Goal: Task Accomplishment & Management: Use online tool/utility

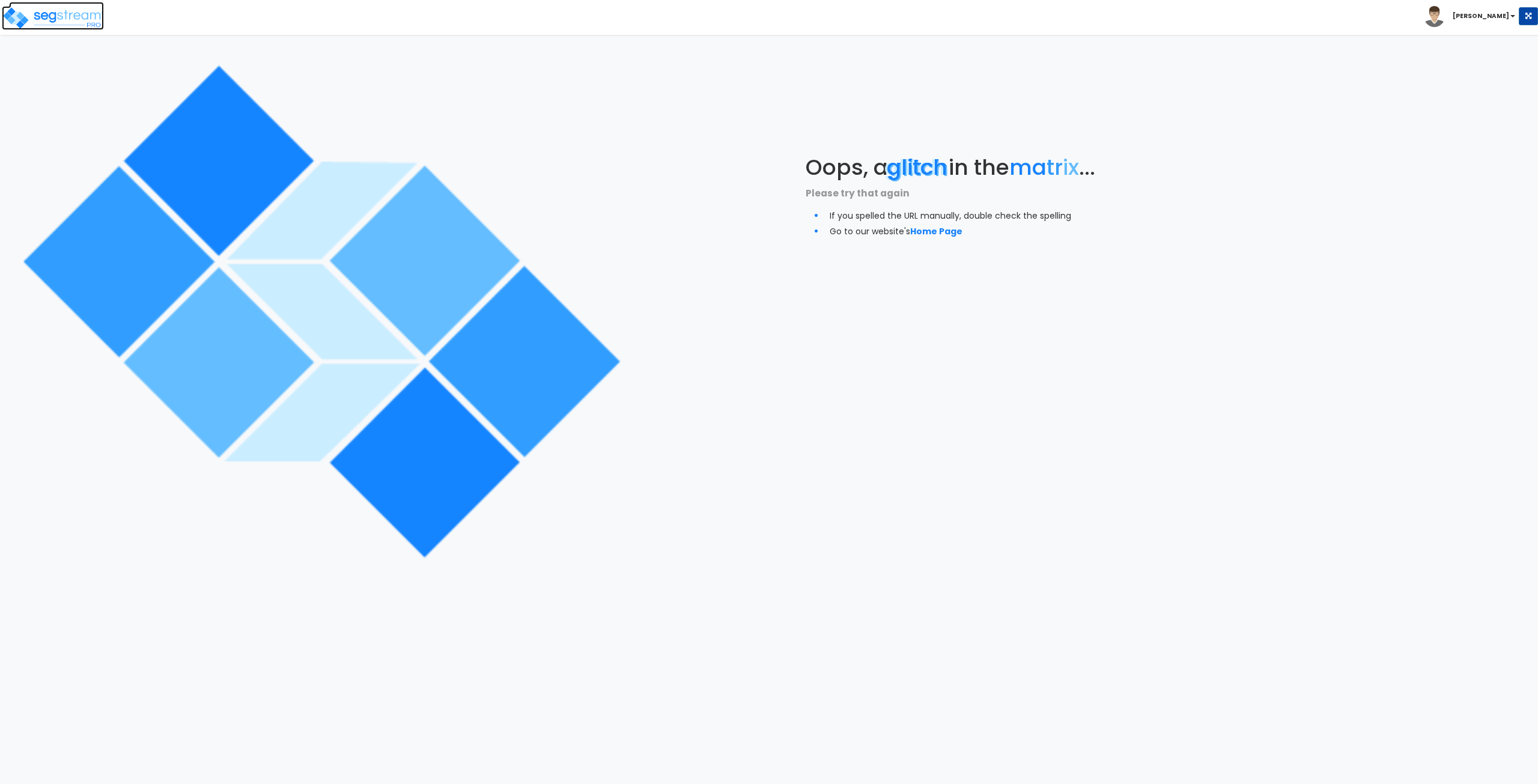
click at [62, 14] on img at bounding box center [53, 17] width 102 height 24
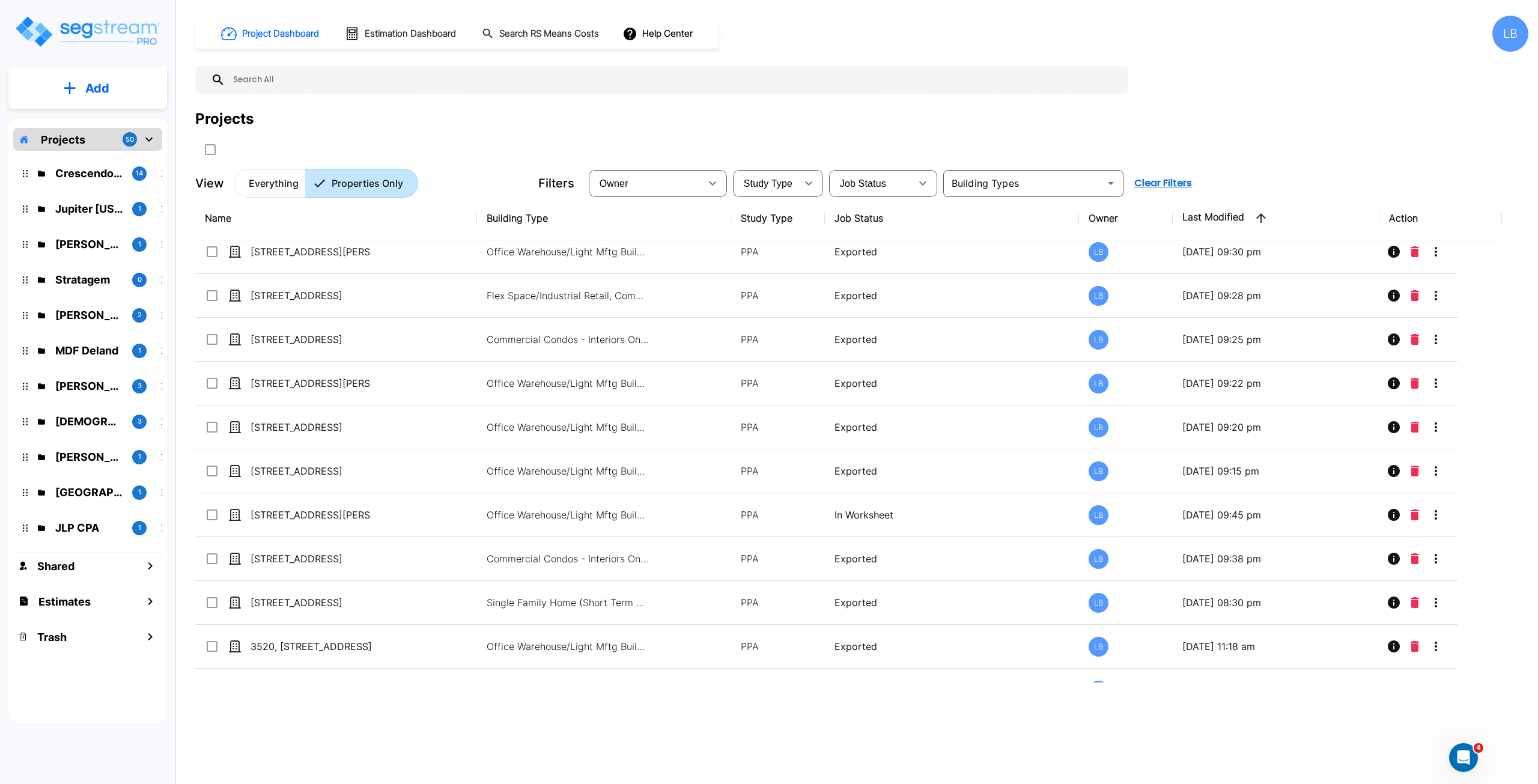
scroll to position [497, 0]
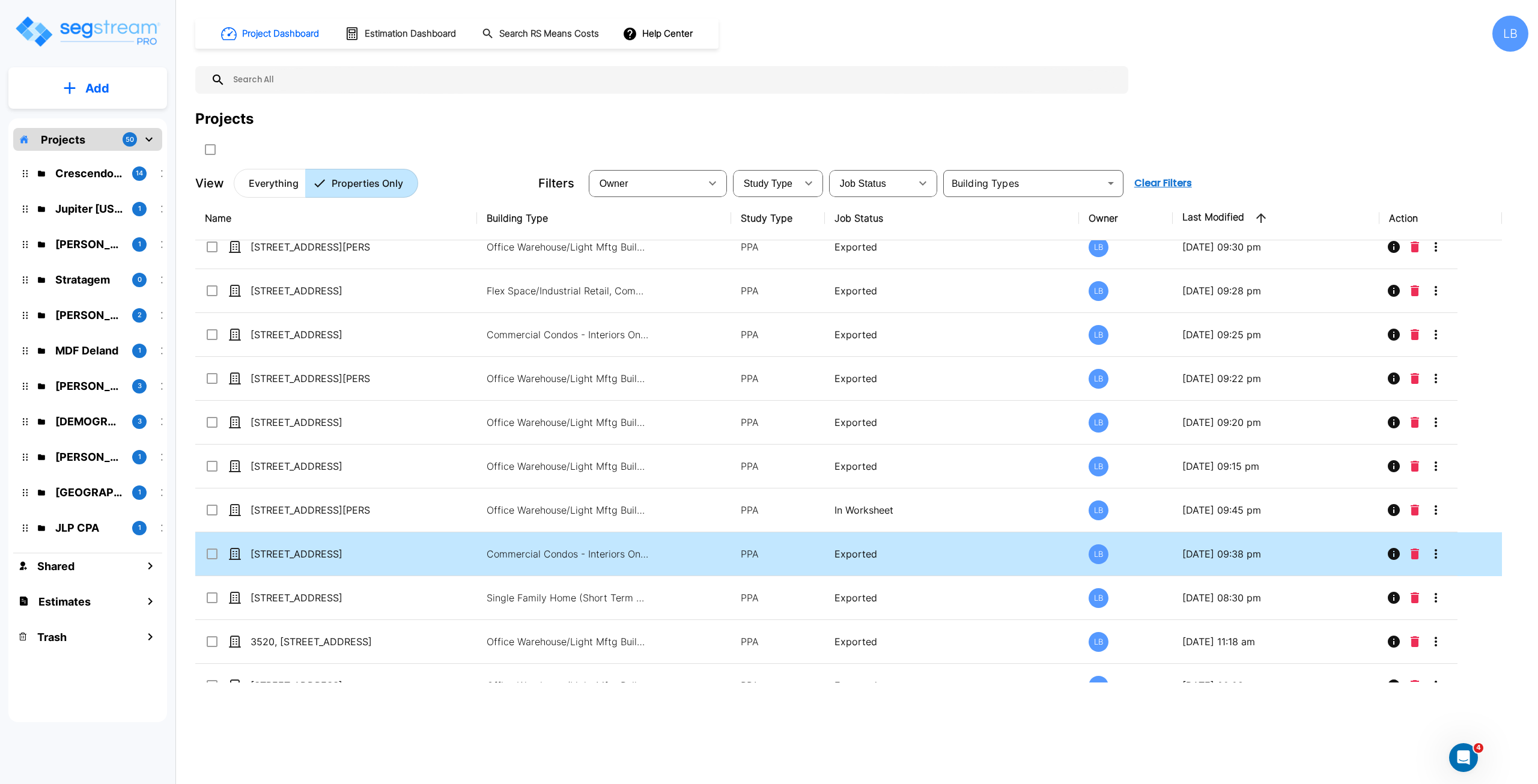
click at [451, 551] on td "[STREET_ADDRESS]" at bounding box center [336, 554] width 282 height 43
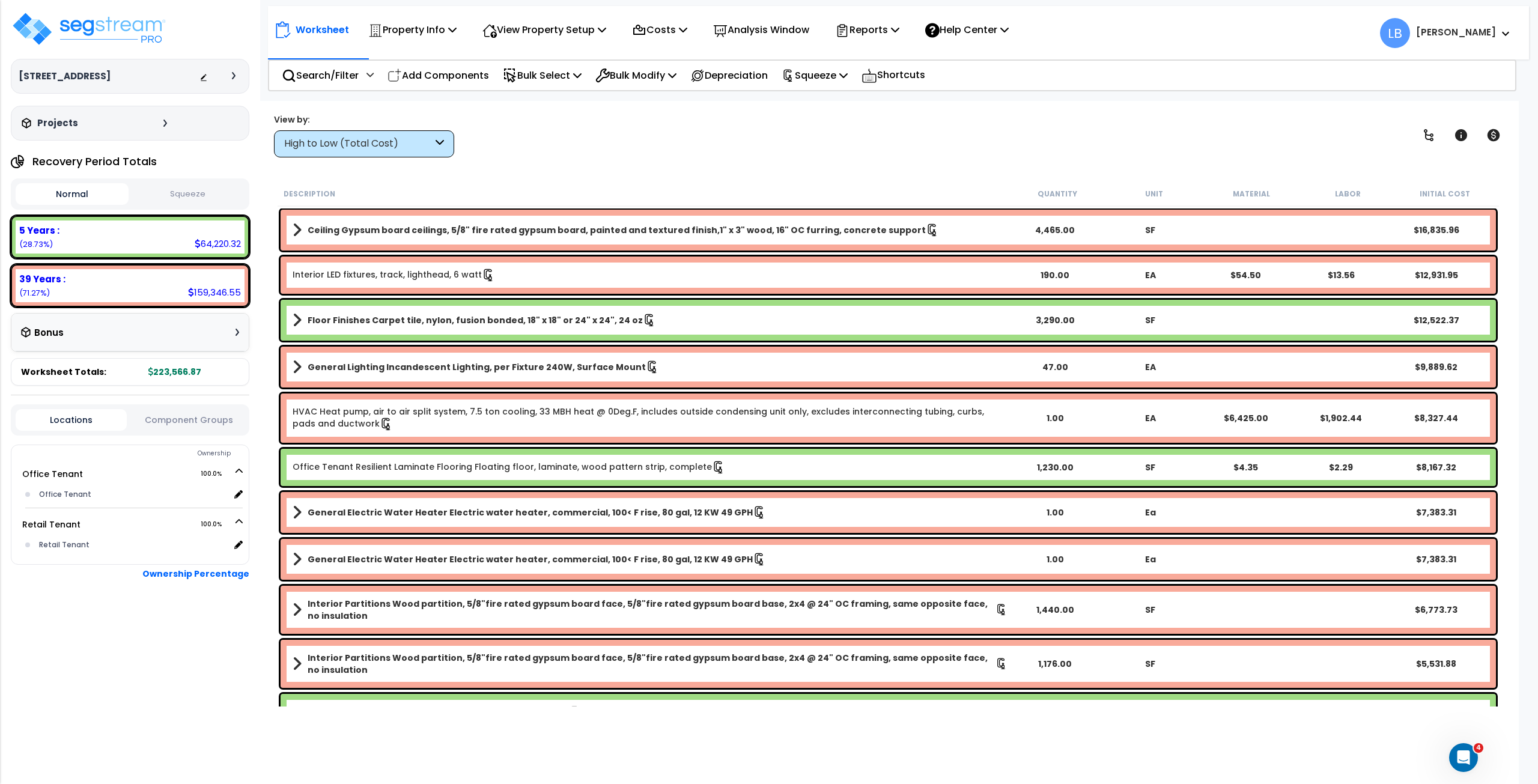
click at [390, 149] on div "High to Low (Total Cost)" at bounding box center [358, 143] width 148 height 14
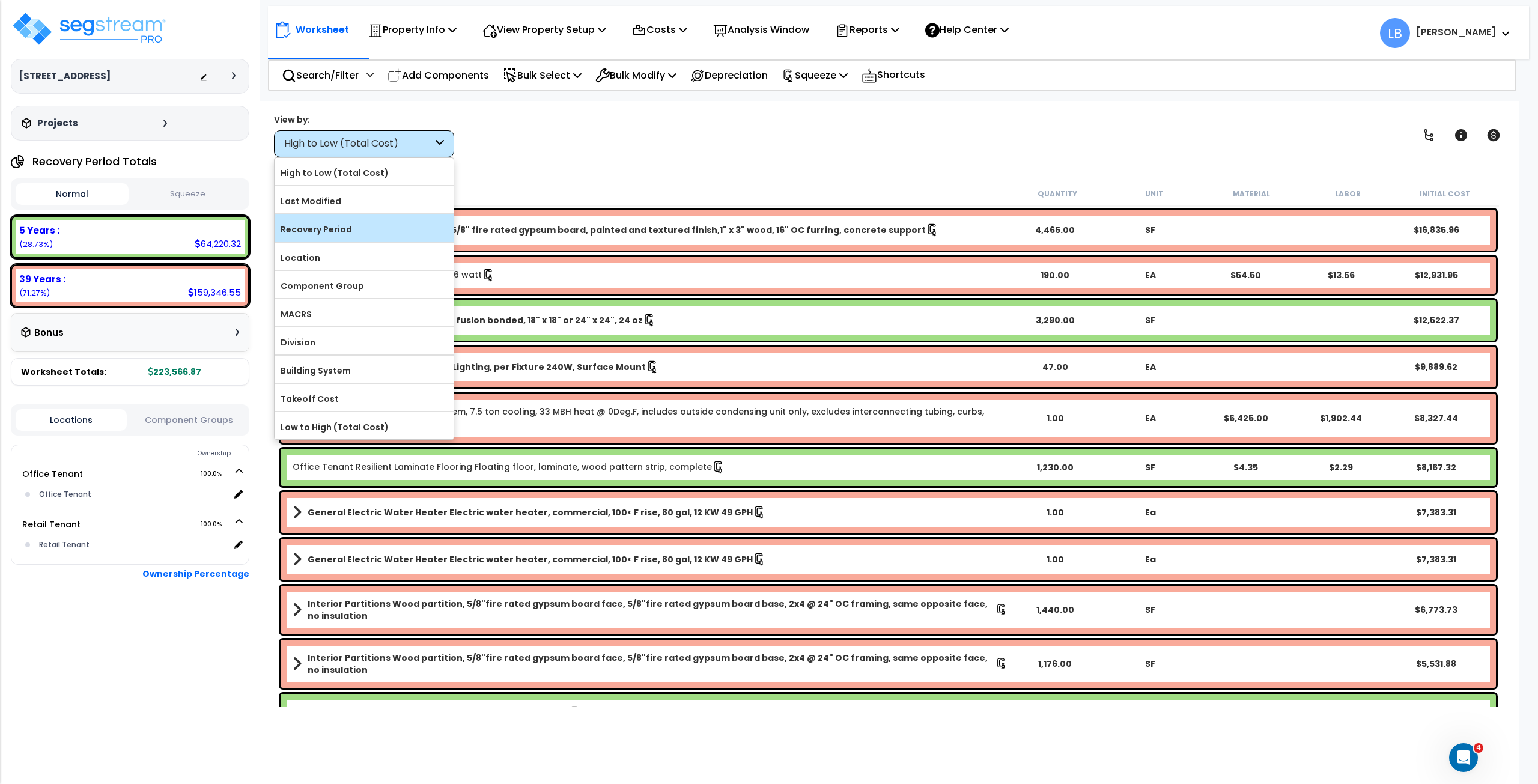
click at [359, 227] on label "Recovery Period" at bounding box center [364, 229] width 179 height 18
click at [0, 0] on input "Recovery Period" at bounding box center [0, 0] width 0 height 0
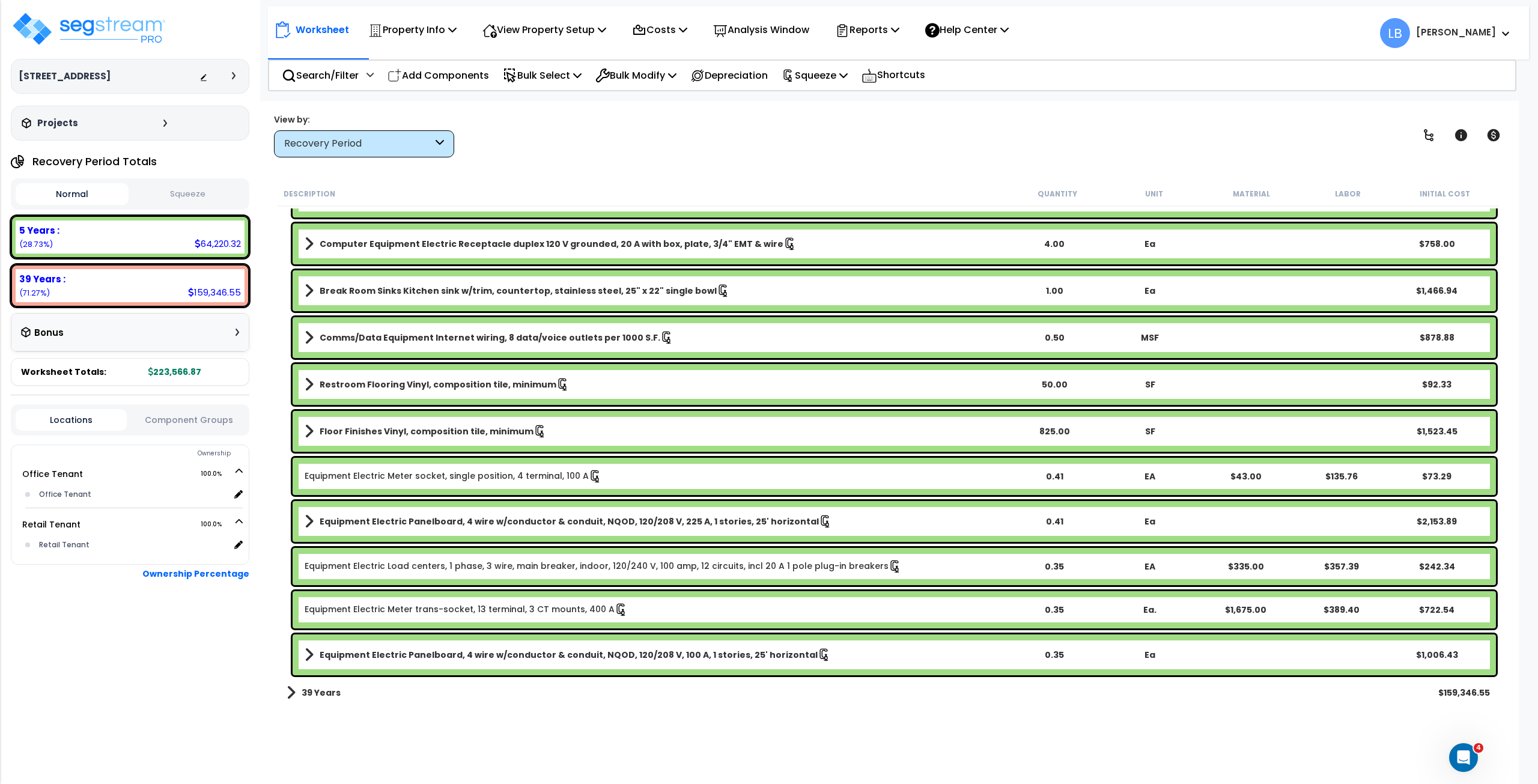
scroll to position [53, 0]
click at [428, 30] on p "Property Info" at bounding box center [412, 29] width 89 height 16
click at [424, 57] on link "Property Setup" at bounding box center [422, 57] width 119 height 24
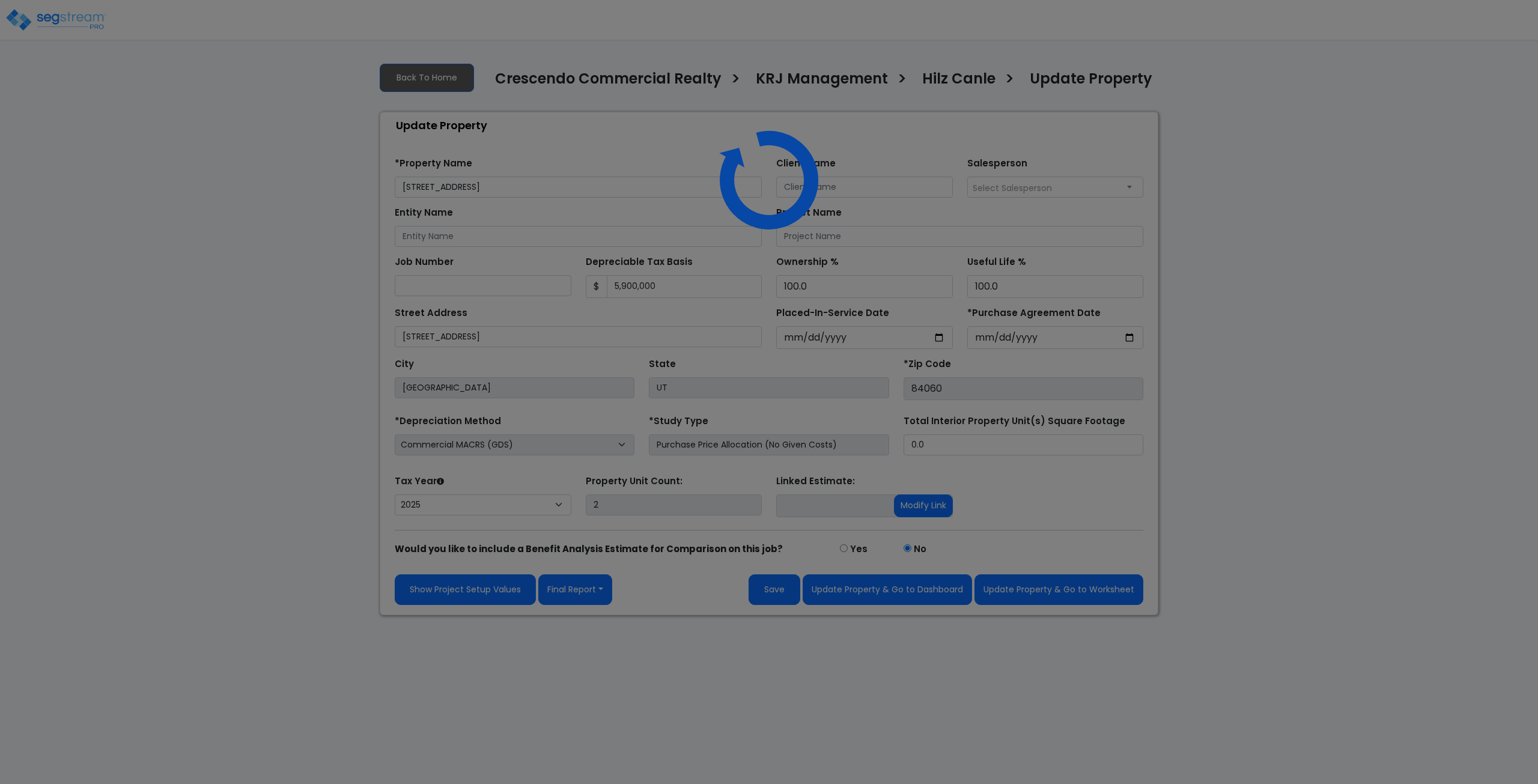
select select "2025"
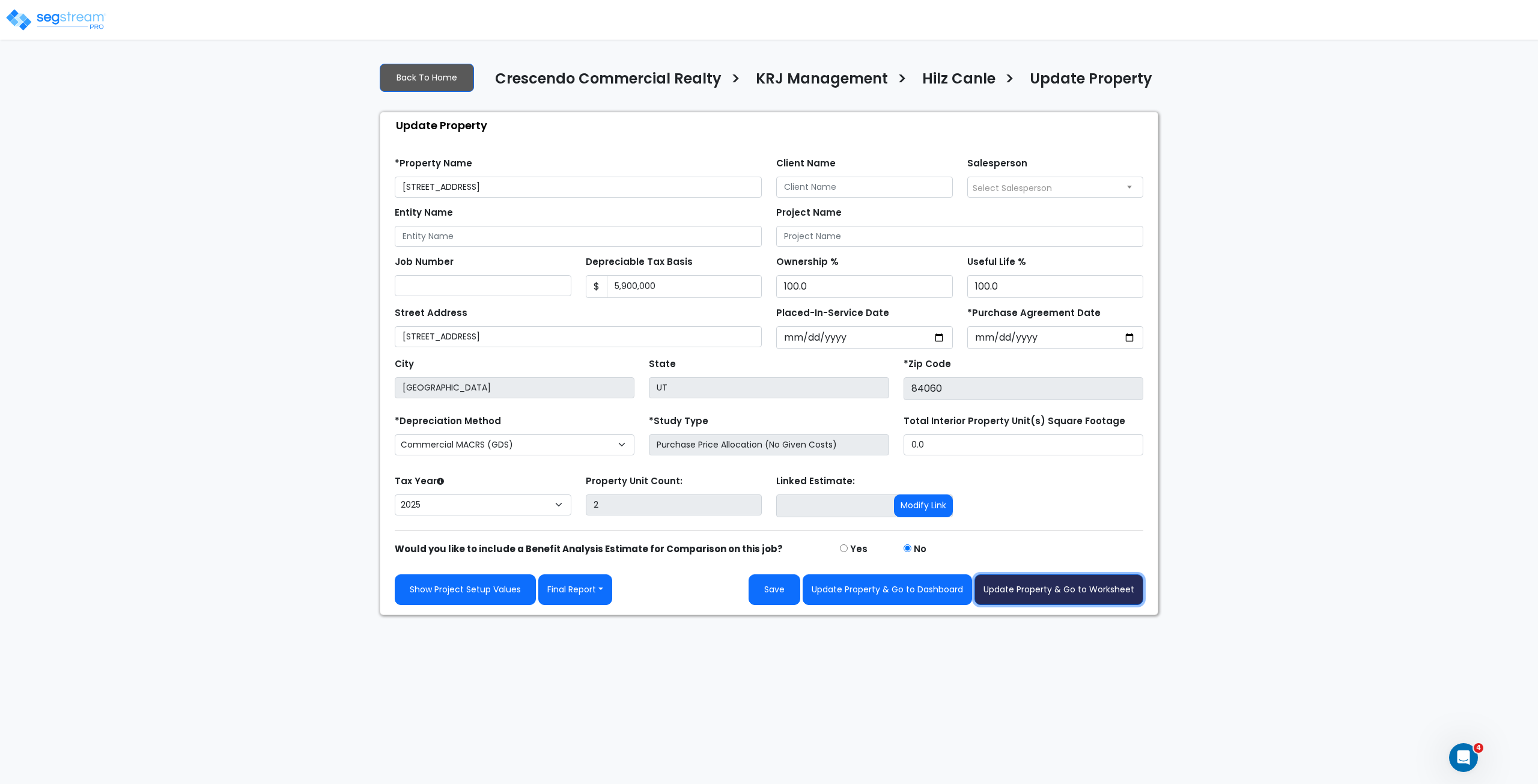
click at [1054, 590] on button "Update Property & Go to Worksheet" at bounding box center [1059, 590] width 169 height 30
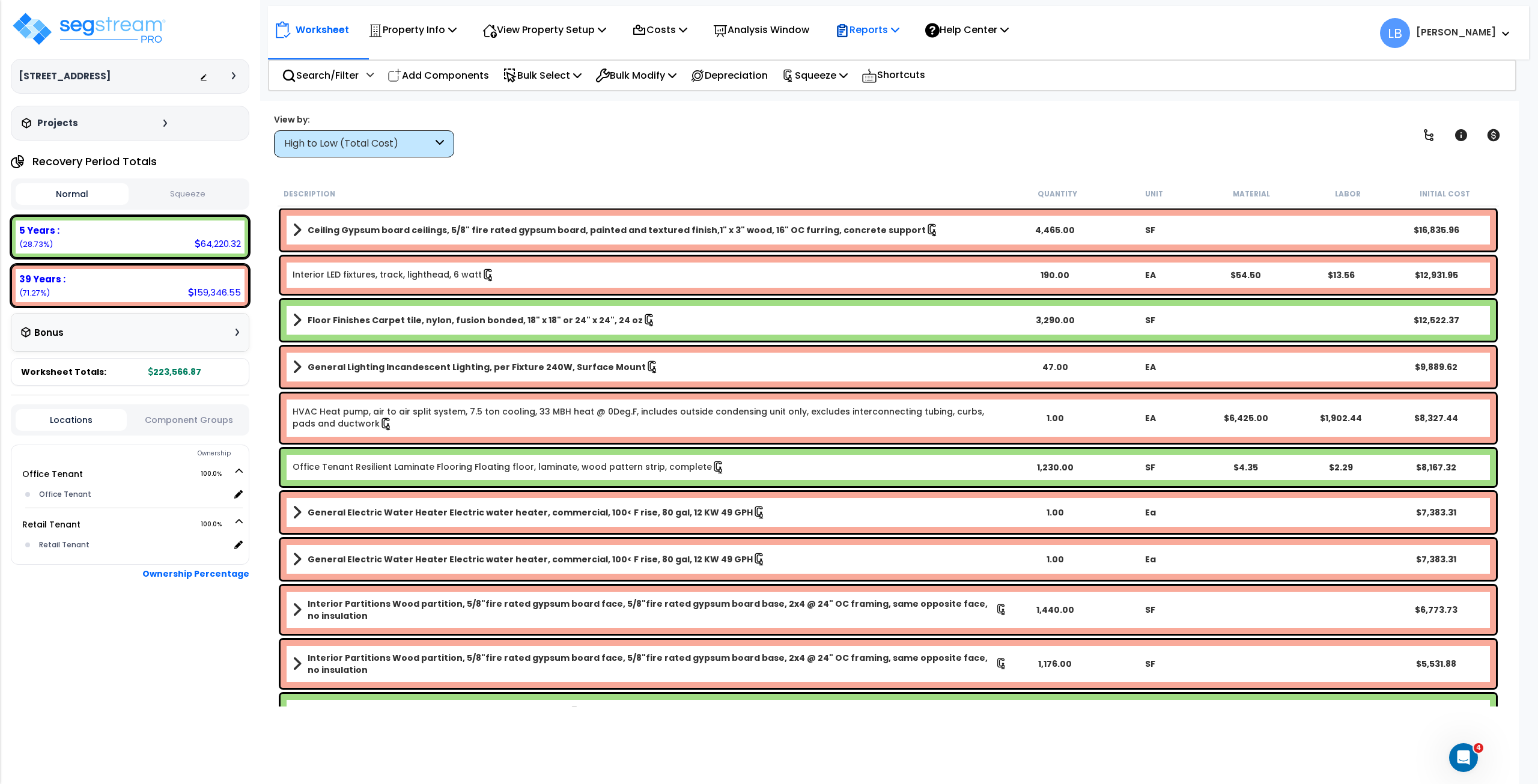
click at [894, 29] on p "Reports" at bounding box center [867, 29] width 64 height 16
click at [887, 55] on link "Get Report" at bounding box center [889, 57] width 119 height 24
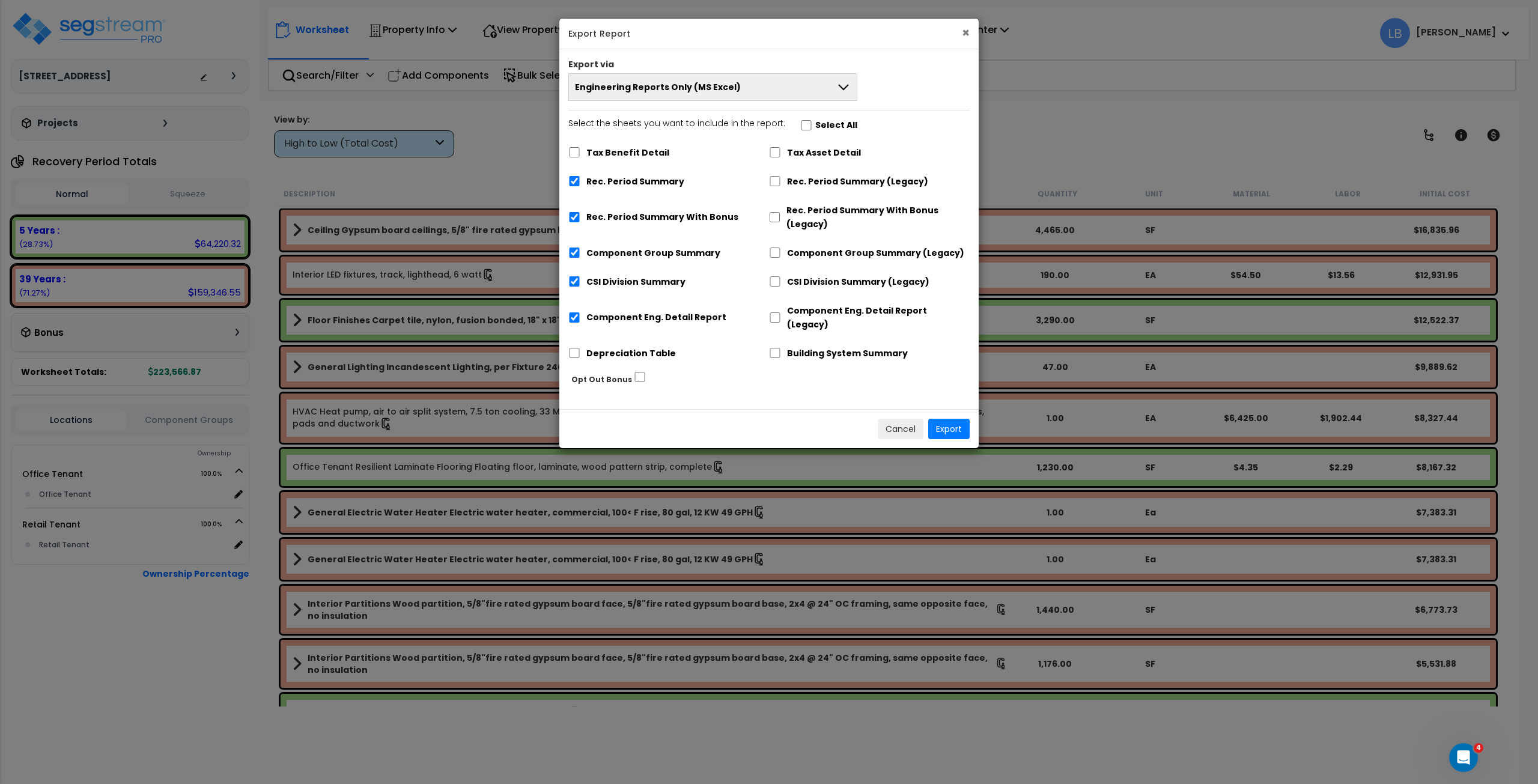
click at [966, 30] on button "×" at bounding box center [965, 32] width 8 height 12
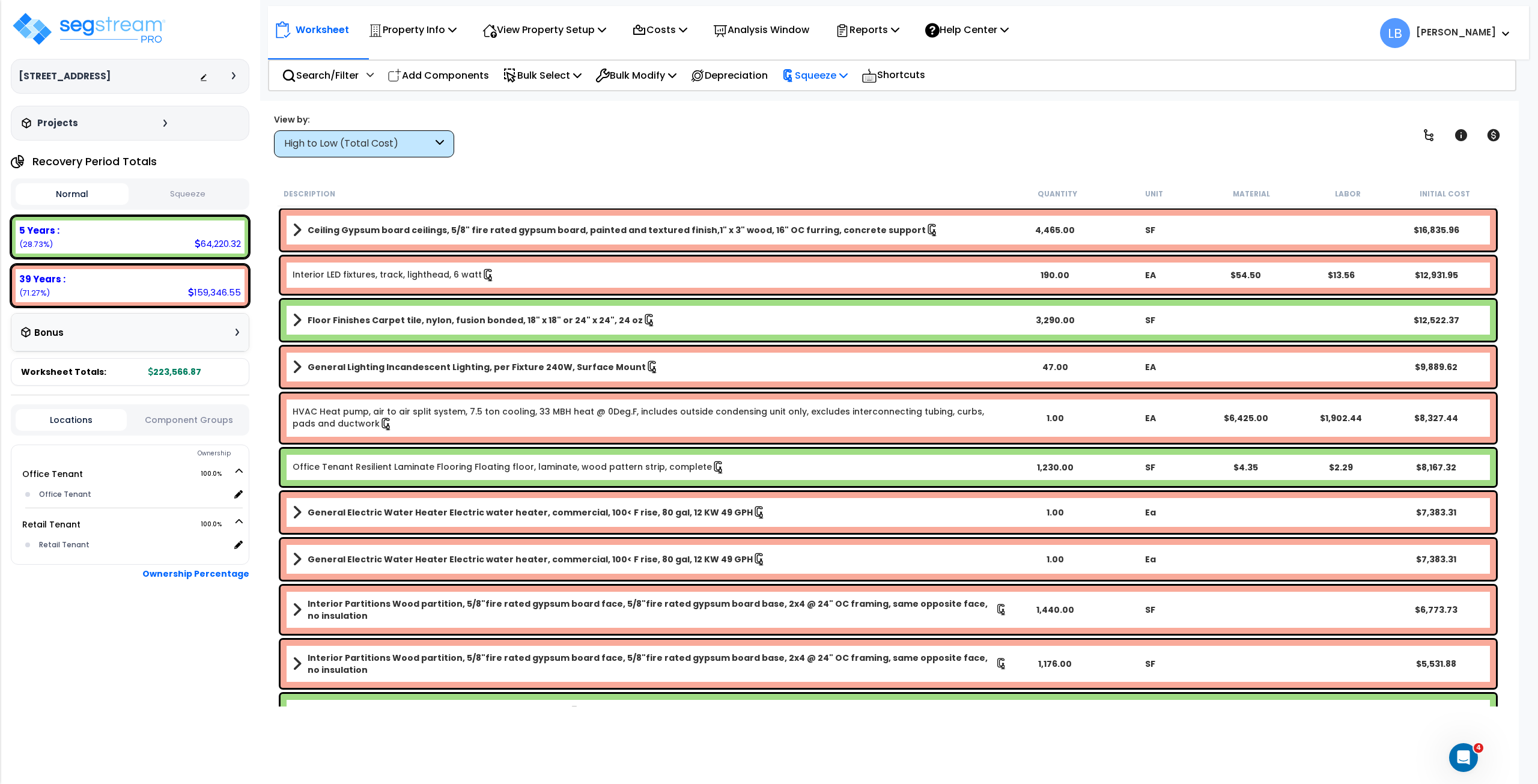
click at [825, 78] on p "Squeeze" at bounding box center [814, 75] width 66 height 16
click at [655, 154] on div "View by: High to Low (Total Cost) High to Low (Total Cost)" at bounding box center [888, 135] width 1237 height 44
click at [429, 34] on p "Property Info" at bounding box center [412, 29] width 89 height 16
click at [427, 50] on link "Property Setup" at bounding box center [422, 57] width 119 height 24
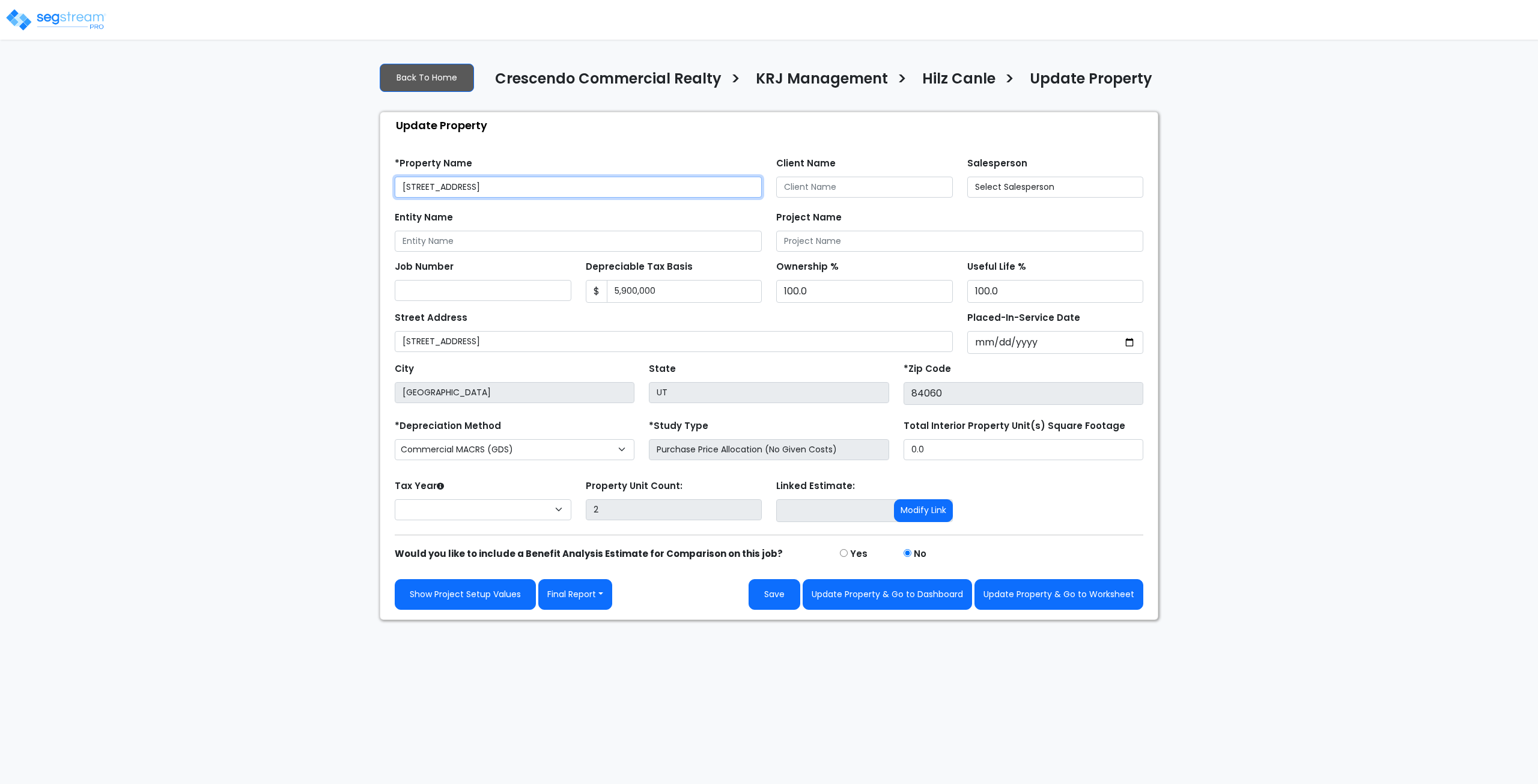
select select "2025"
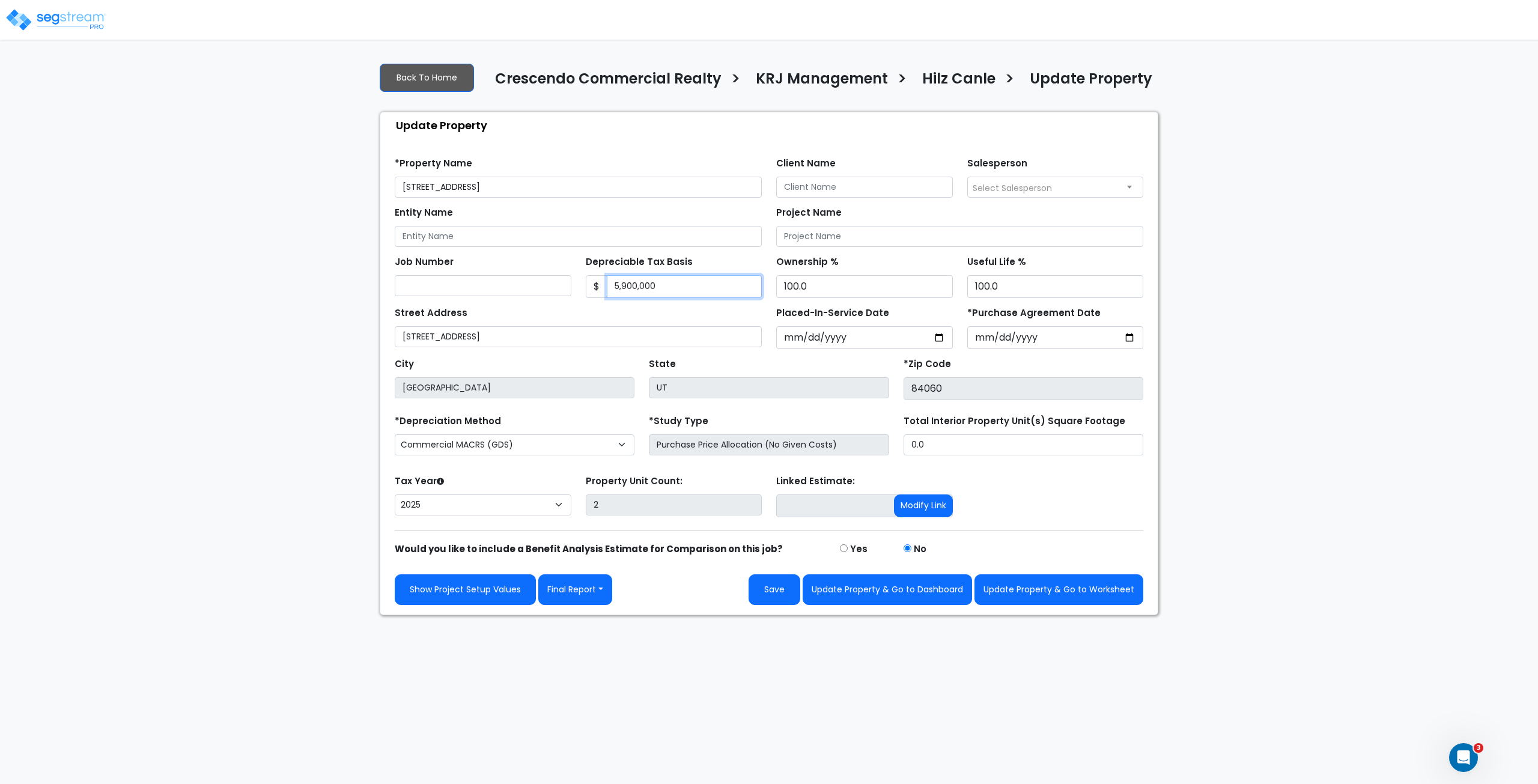
drag, startPoint x: 664, startPoint y: 284, endPoint x: 511, endPoint y: 274, distance: 153.3
click at [511, 274] on div "Job Number Depreciable Tax Basis $ 5,900,000 Ownership %" at bounding box center [769, 273] width 763 height 51
type input "3,232,088"
click at [1028, 585] on button "Update Property & Go to Worksheet" at bounding box center [1059, 590] width 169 height 30
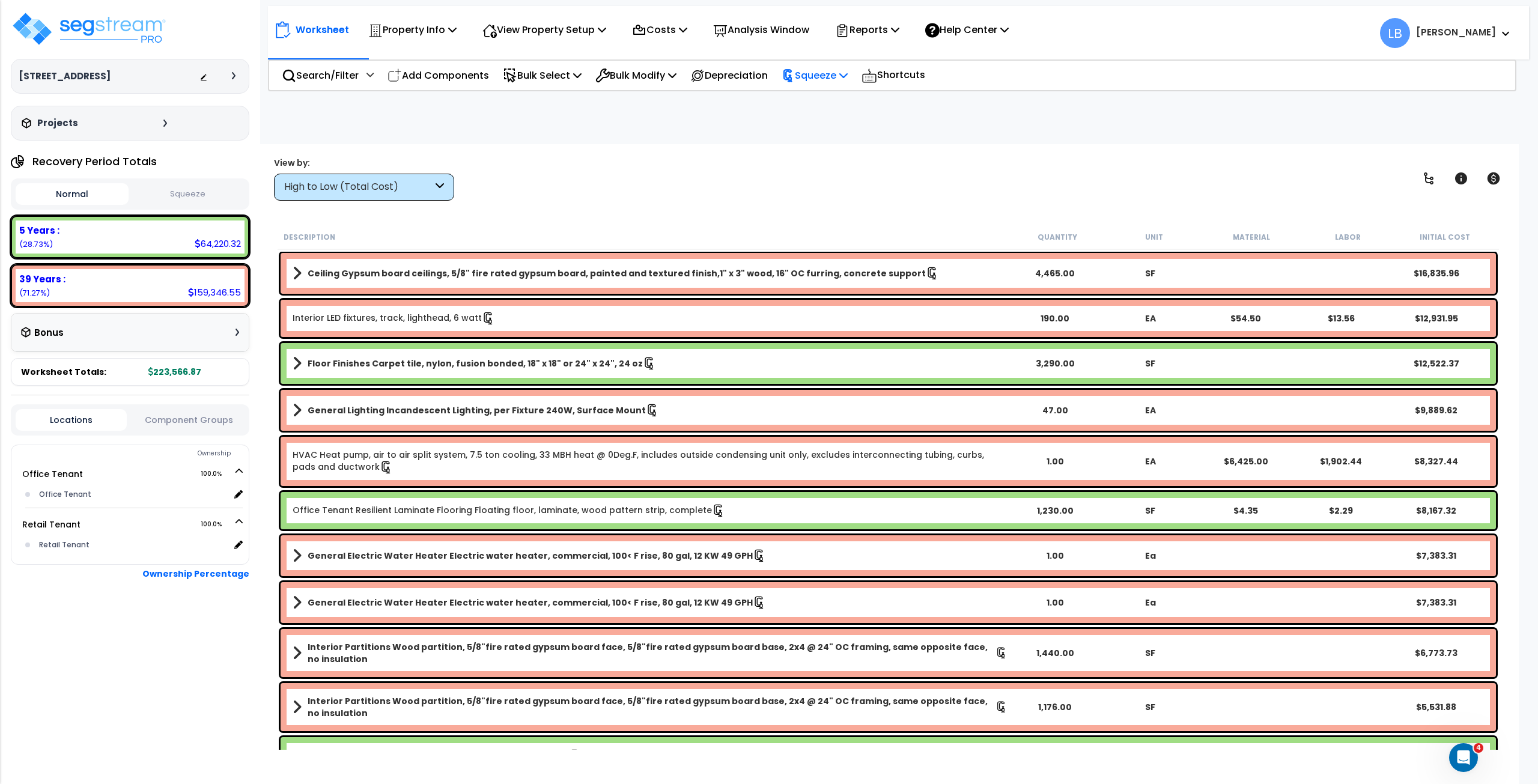
click at [821, 74] on p "Squeeze" at bounding box center [814, 75] width 66 height 16
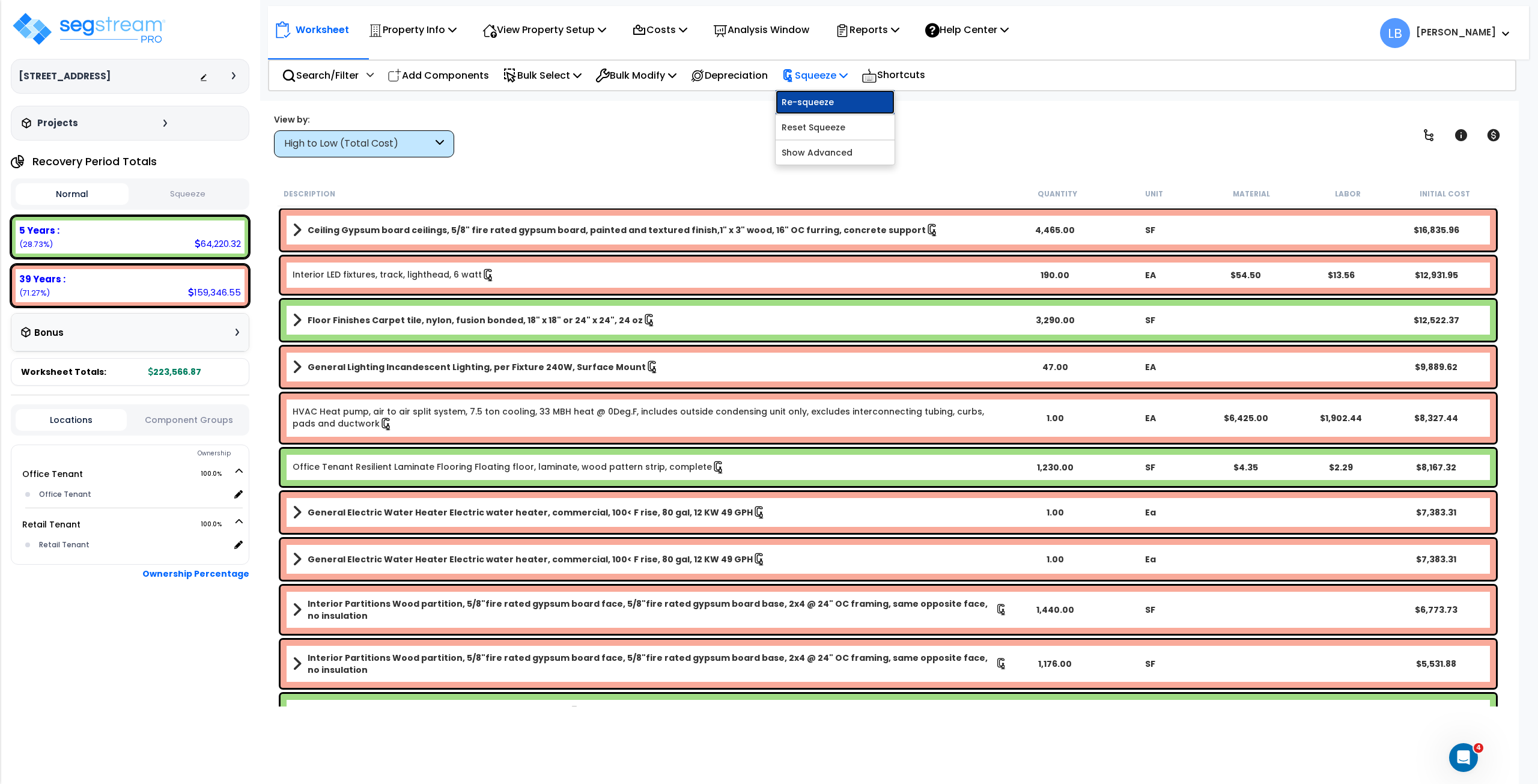
click at [828, 102] on link "Re-squeeze" at bounding box center [835, 102] width 119 height 24
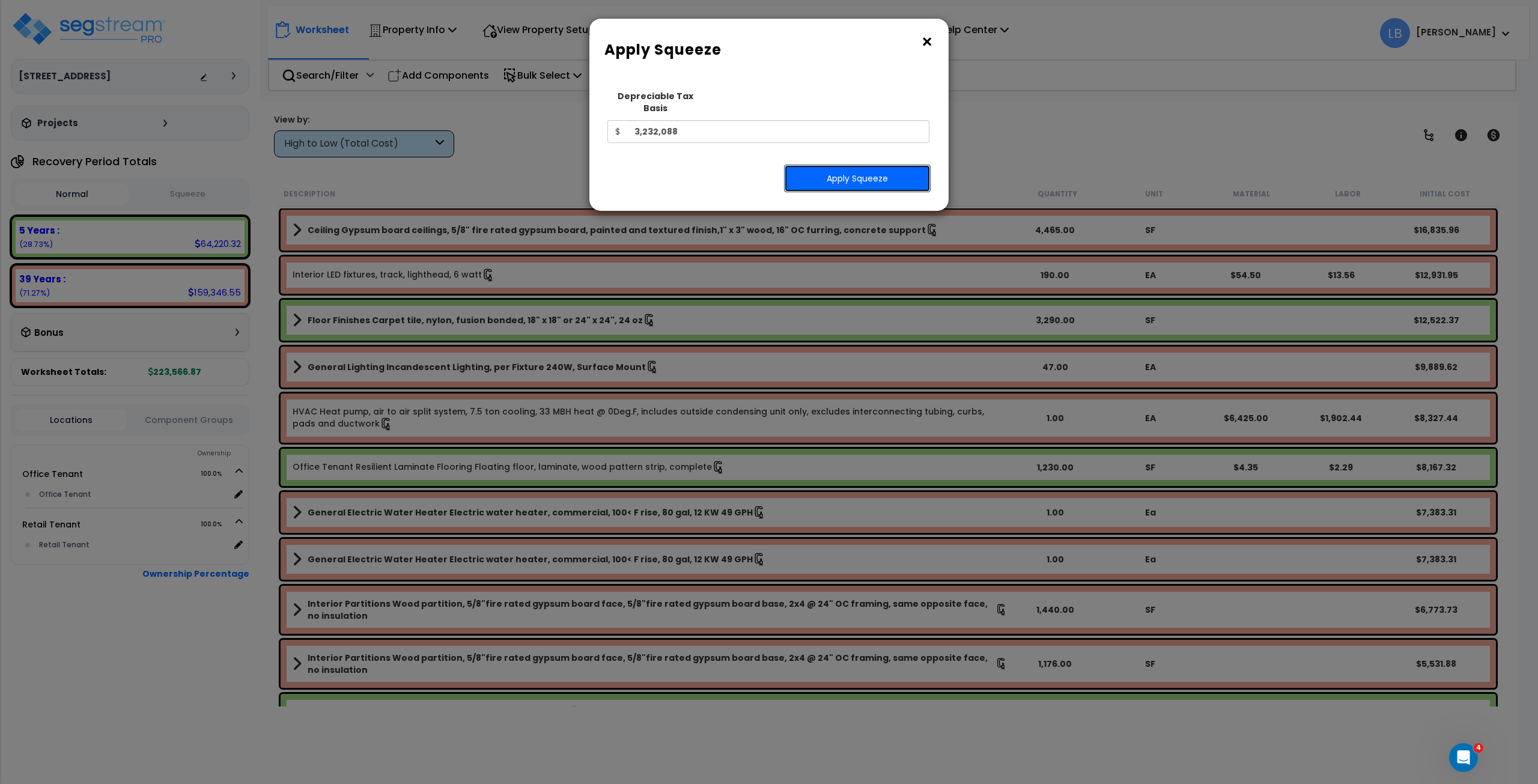
click at [833, 165] on button "Apply Squeeze" at bounding box center [857, 177] width 146 height 27
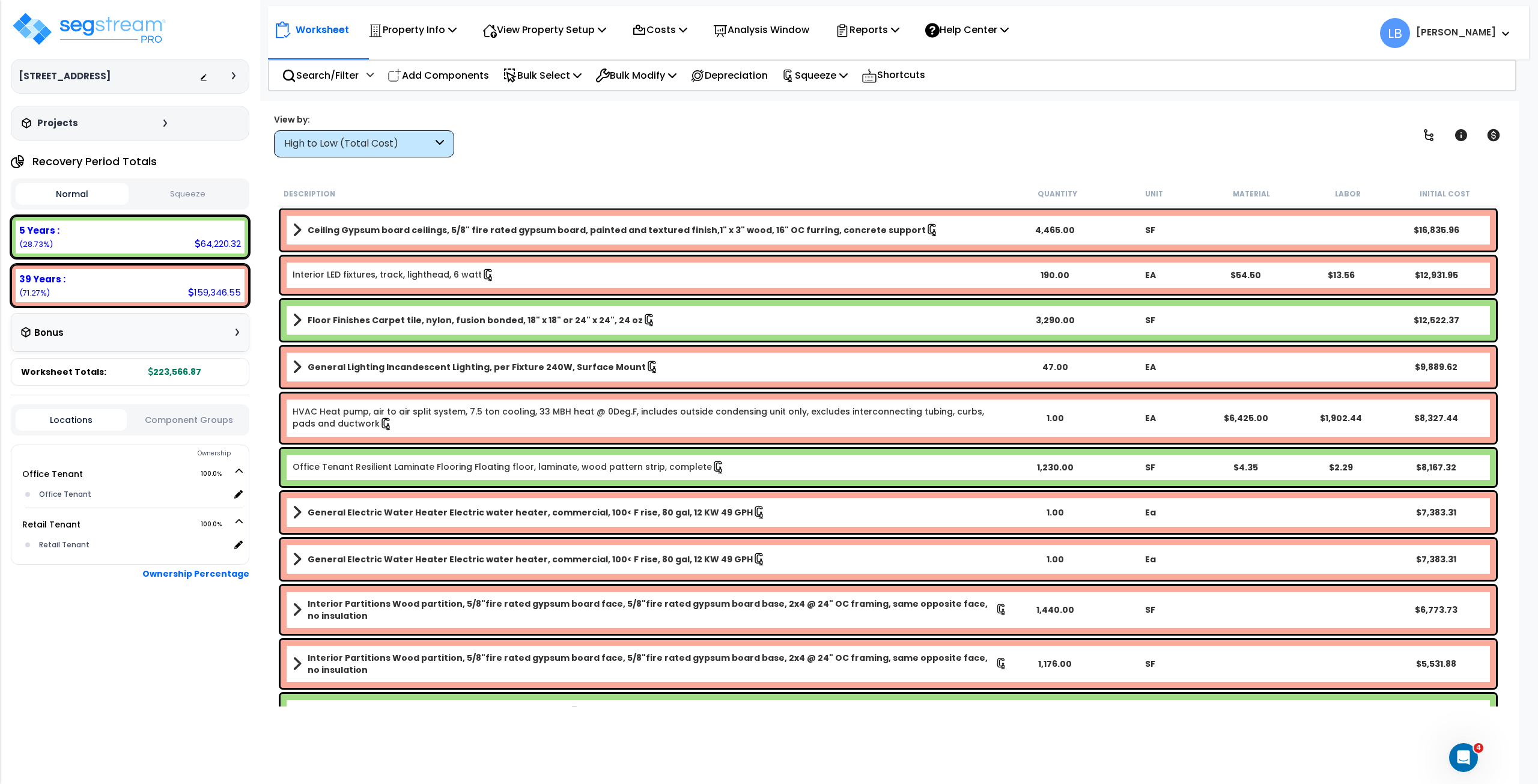
click at [191, 195] on button "Squeeze" at bounding box center [188, 194] width 113 height 21
click at [715, 126] on div "View by: High to Low (Total Cost) High to Low (Total Cost)" at bounding box center [888, 135] width 1237 height 44
click at [821, 75] on p "Squeeze" at bounding box center [814, 75] width 66 height 16
click at [720, 135] on div "View by: High to Low (Total Cost) High to Low (Total Cost)" at bounding box center [888, 135] width 1237 height 44
click at [893, 25] on p "Reports" at bounding box center [867, 29] width 64 height 16
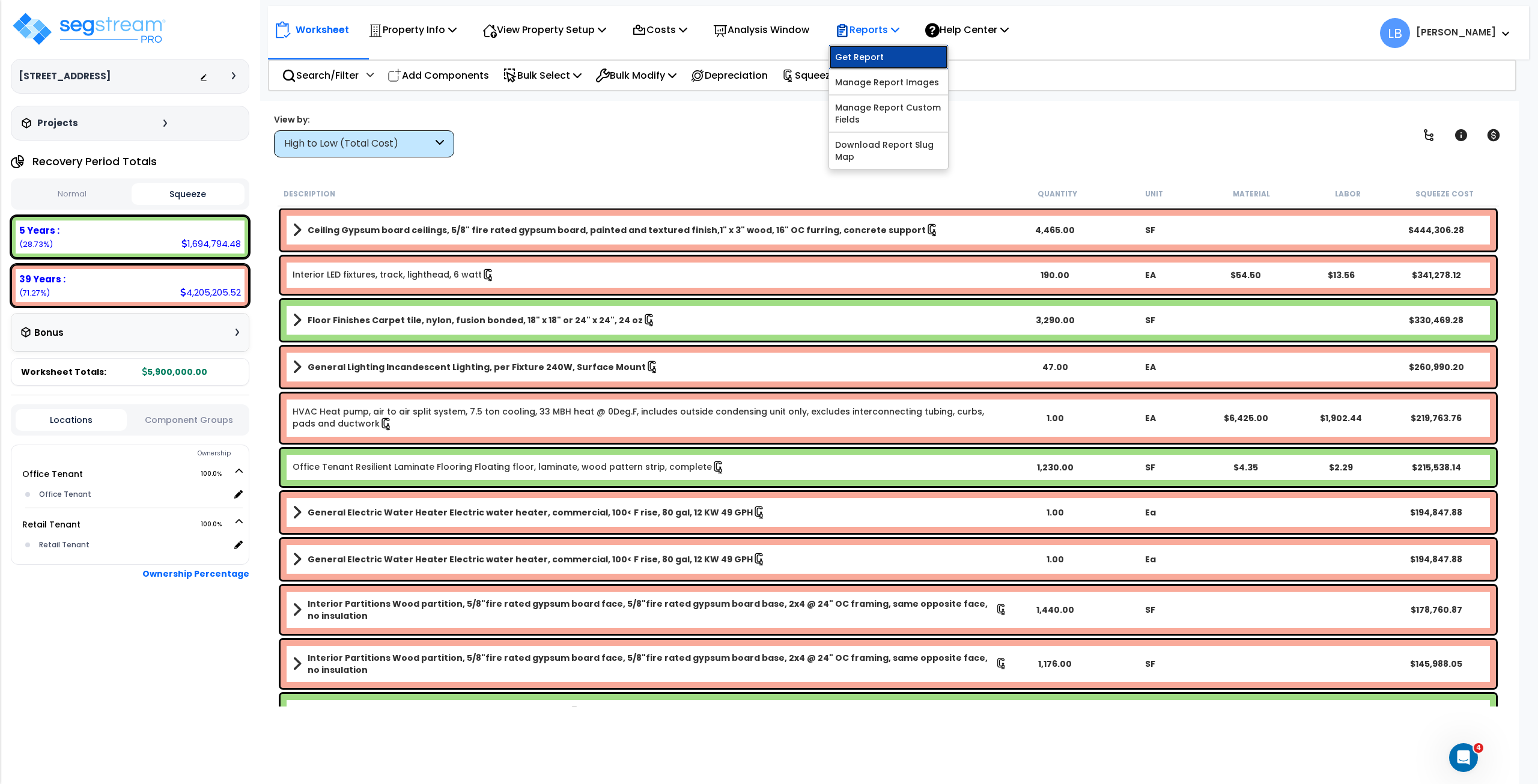
click at [878, 60] on link "Get Report" at bounding box center [889, 57] width 119 height 24
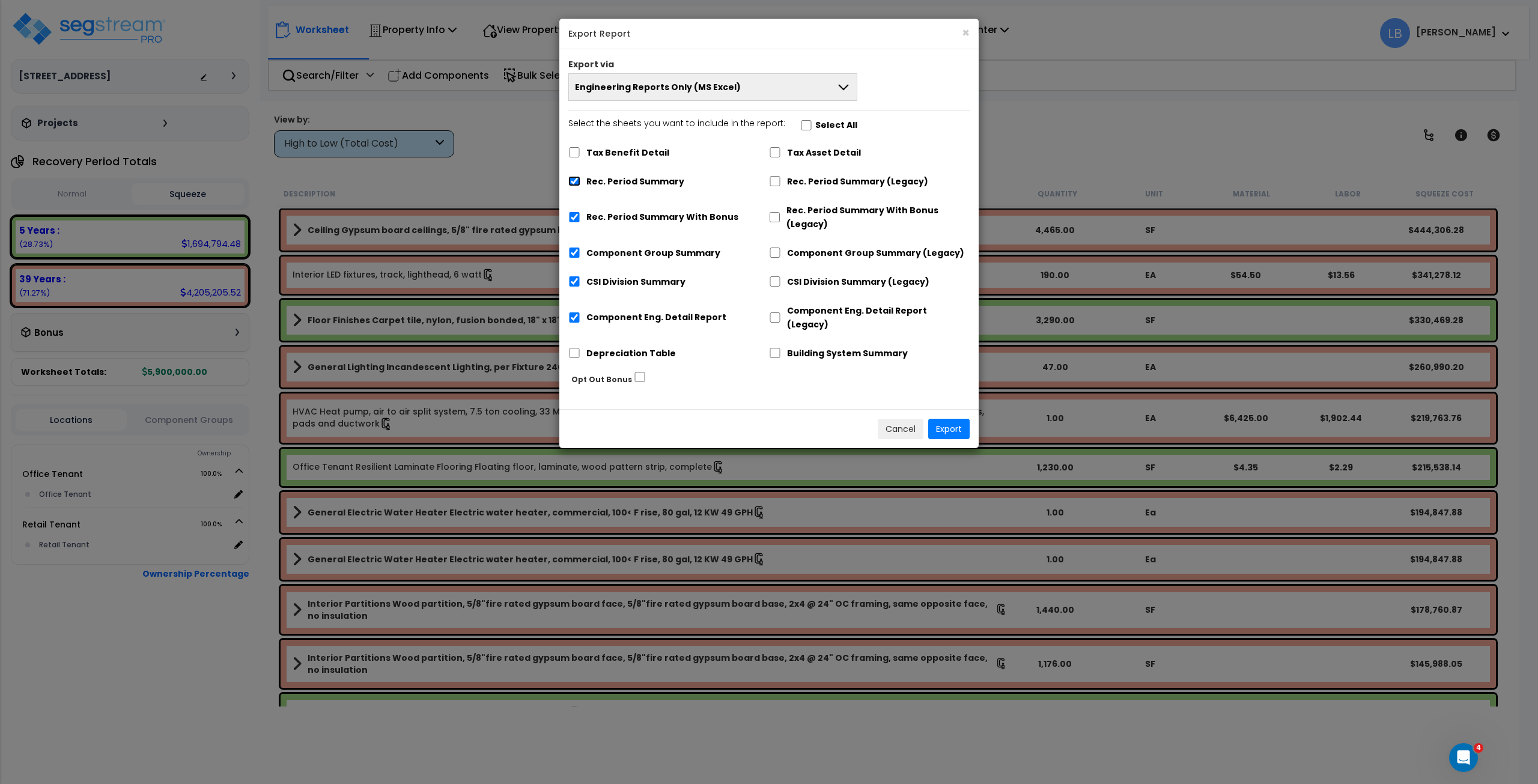
click at [574, 179] on input "Rec. Period Summary" at bounding box center [574, 181] width 12 height 10
checkbox input "false"
click at [575, 215] on input "Rec. Period Summary With Bonus" at bounding box center [574, 217] width 12 height 10
checkbox input "false"
click at [575, 249] on input "Component Group Summary" at bounding box center [574, 252] width 12 height 10
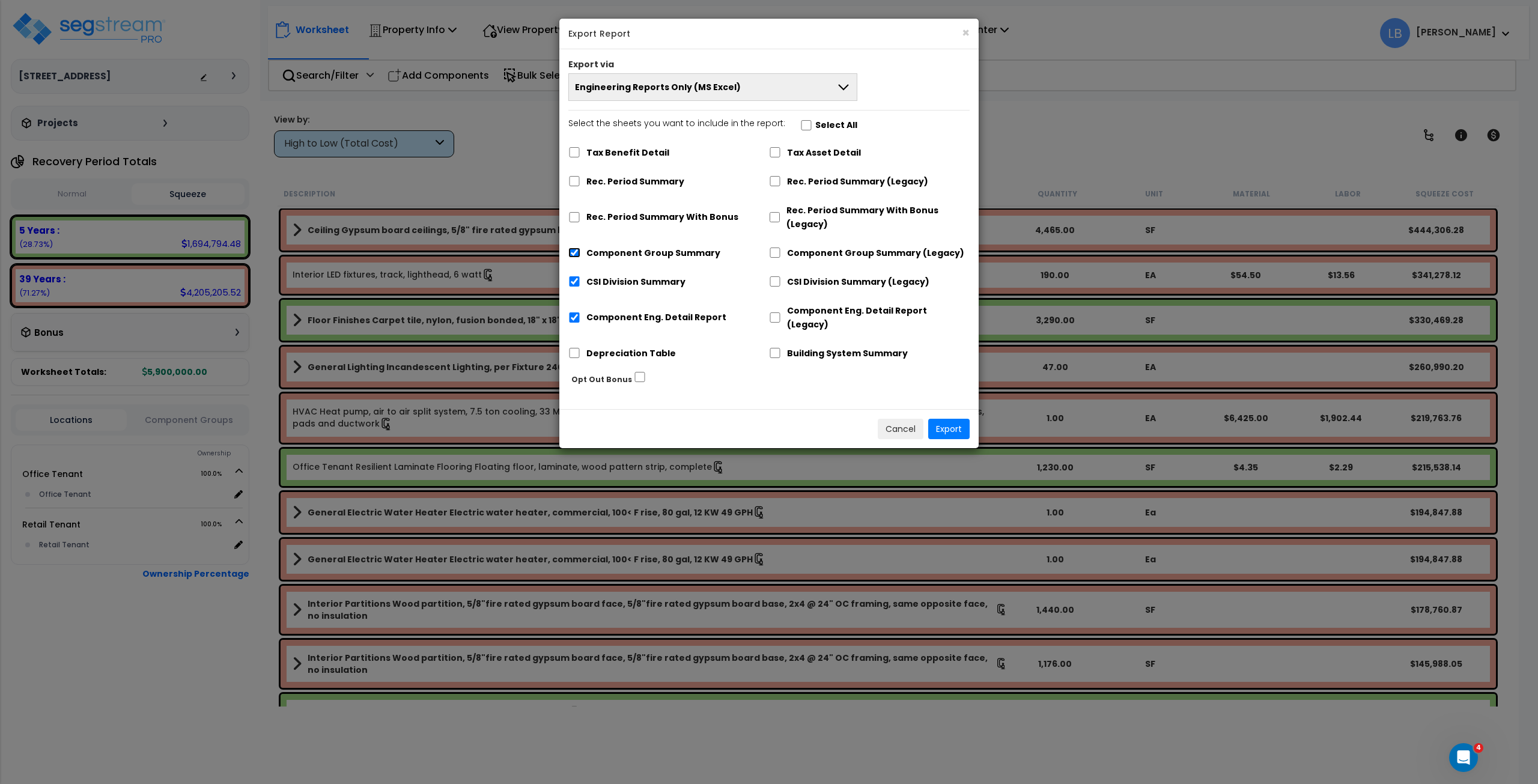
checkbox input "false"
click at [572, 280] on input "CSI Division Summary" at bounding box center [574, 281] width 12 height 10
checkbox input "false"
click at [576, 312] on input "Component Eng. Detail Report" at bounding box center [574, 317] width 12 height 10
checkbox input "false"
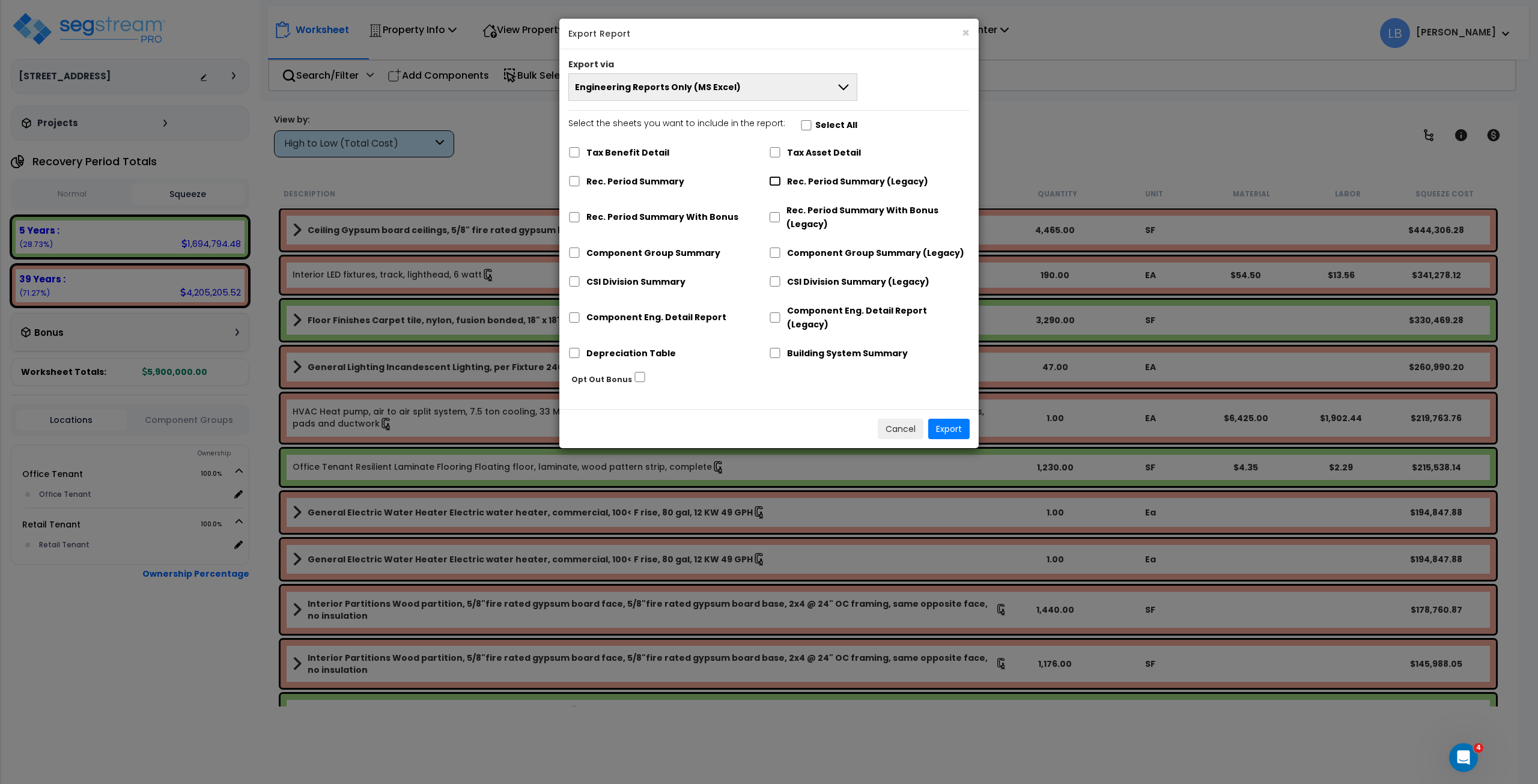
click at [775, 178] on input "Rec. Period Summary (Legacy)" at bounding box center [775, 181] width 12 height 10
checkbox input "true"
click at [775, 249] on input "Component Group Summary (Legacy)" at bounding box center [775, 252] width 12 height 10
checkbox input "true"
click at [773, 281] on input "CSI Division Summary (Legacy)" at bounding box center [775, 281] width 12 height 10
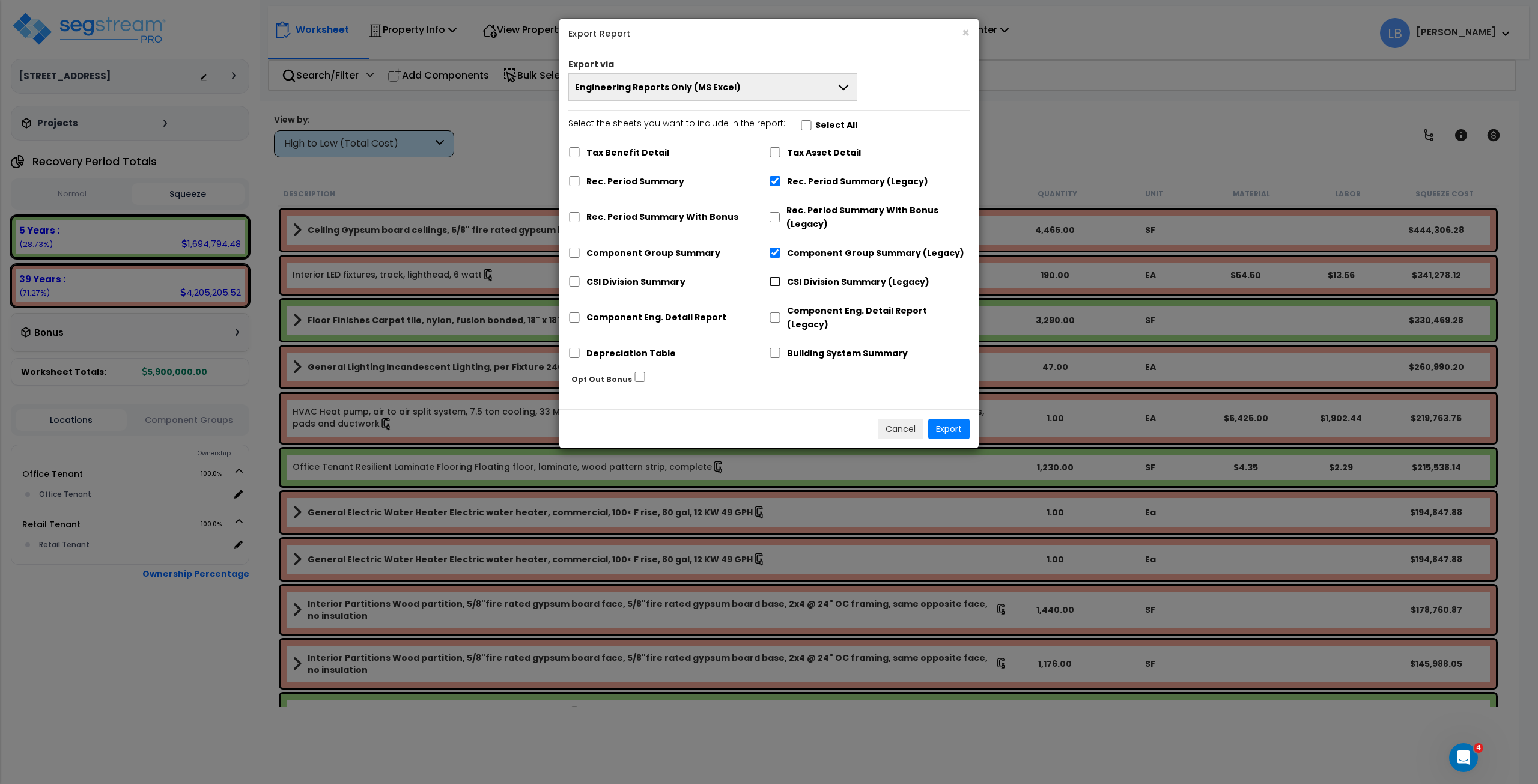
checkbox input "true"
click at [773, 312] on input "Component Eng. Detail Report (Legacy)" at bounding box center [775, 317] width 12 height 10
checkbox input "true"
click at [948, 419] on button "Export" at bounding box center [949, 429] width 42 height 21
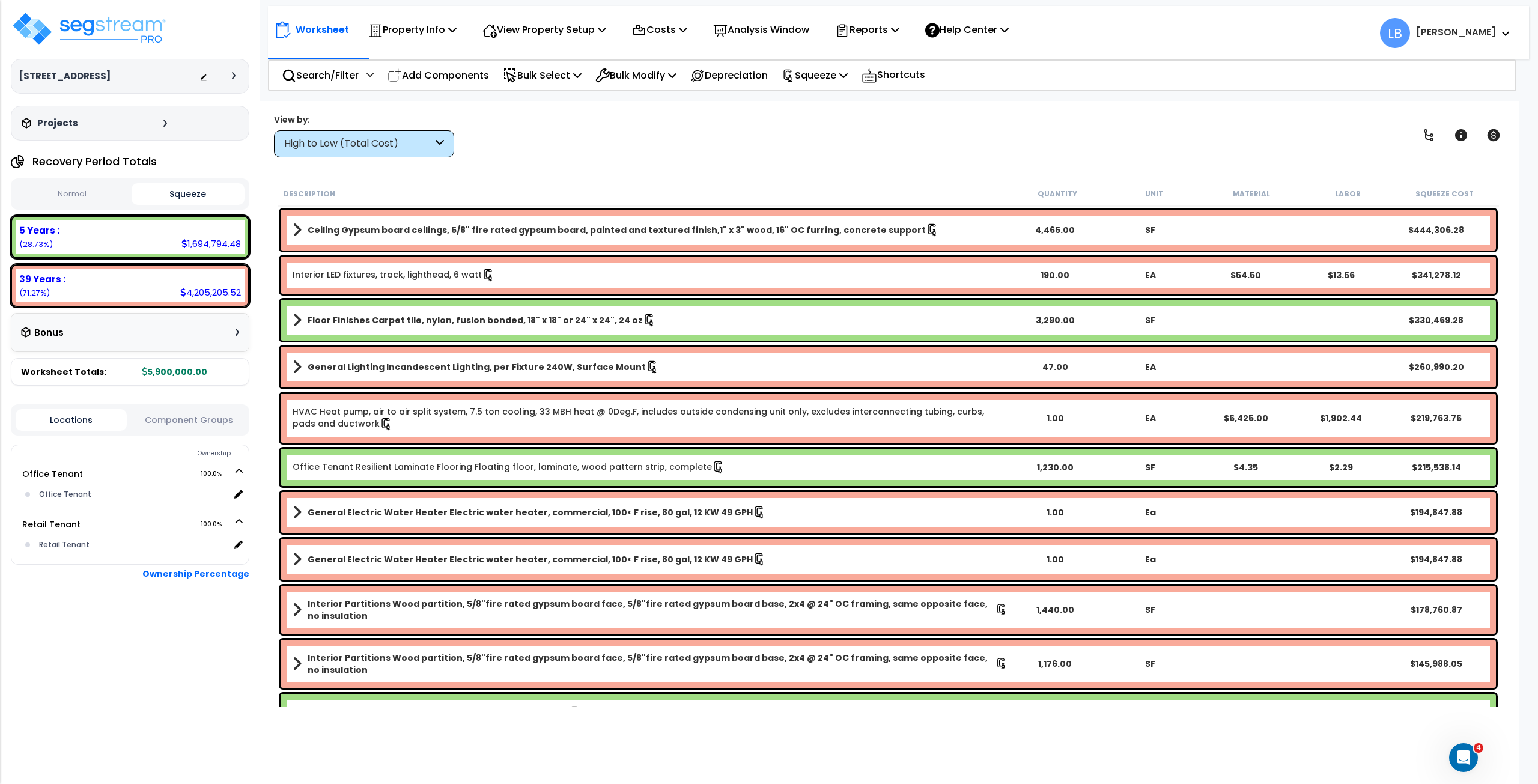
click at [185, 192] on button "Squeeze" at bounding box center [188, 193] width 113 height 22
click at [410, 30] on p "Property Info" at bounding box center [412, 29] width 89 height 16
click at [422, 54] on link "Property Setup" at bounding box center [422, 57] width 119 height 24
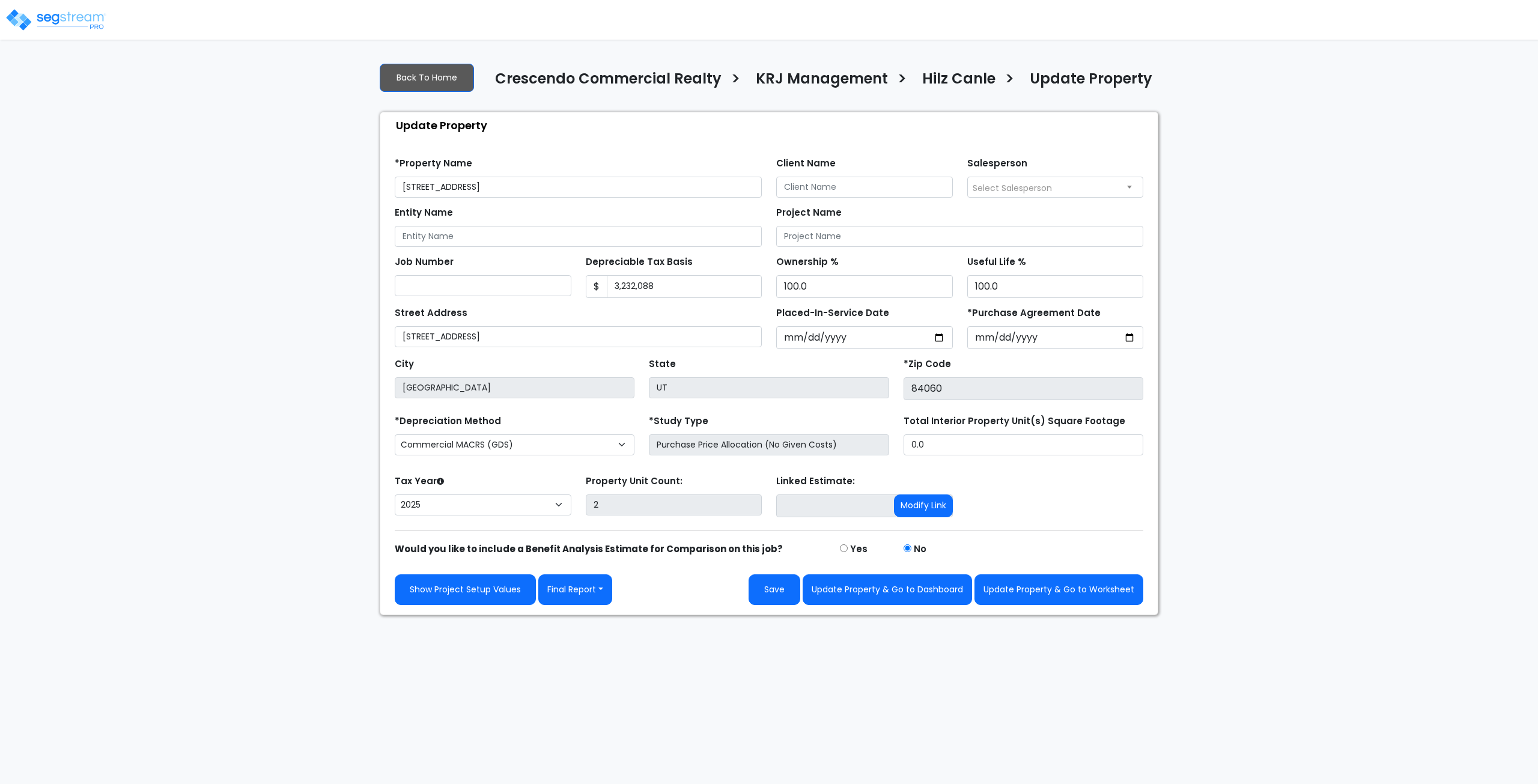
select select "2025"
click at [678, 285] on input "3,232,088" at bounding box center [684, 287] width 156 height 23
click at [1026, 583] on button "Update Property & Go to Worksheet" at bounding box center [1059, 590] width 169 height 30
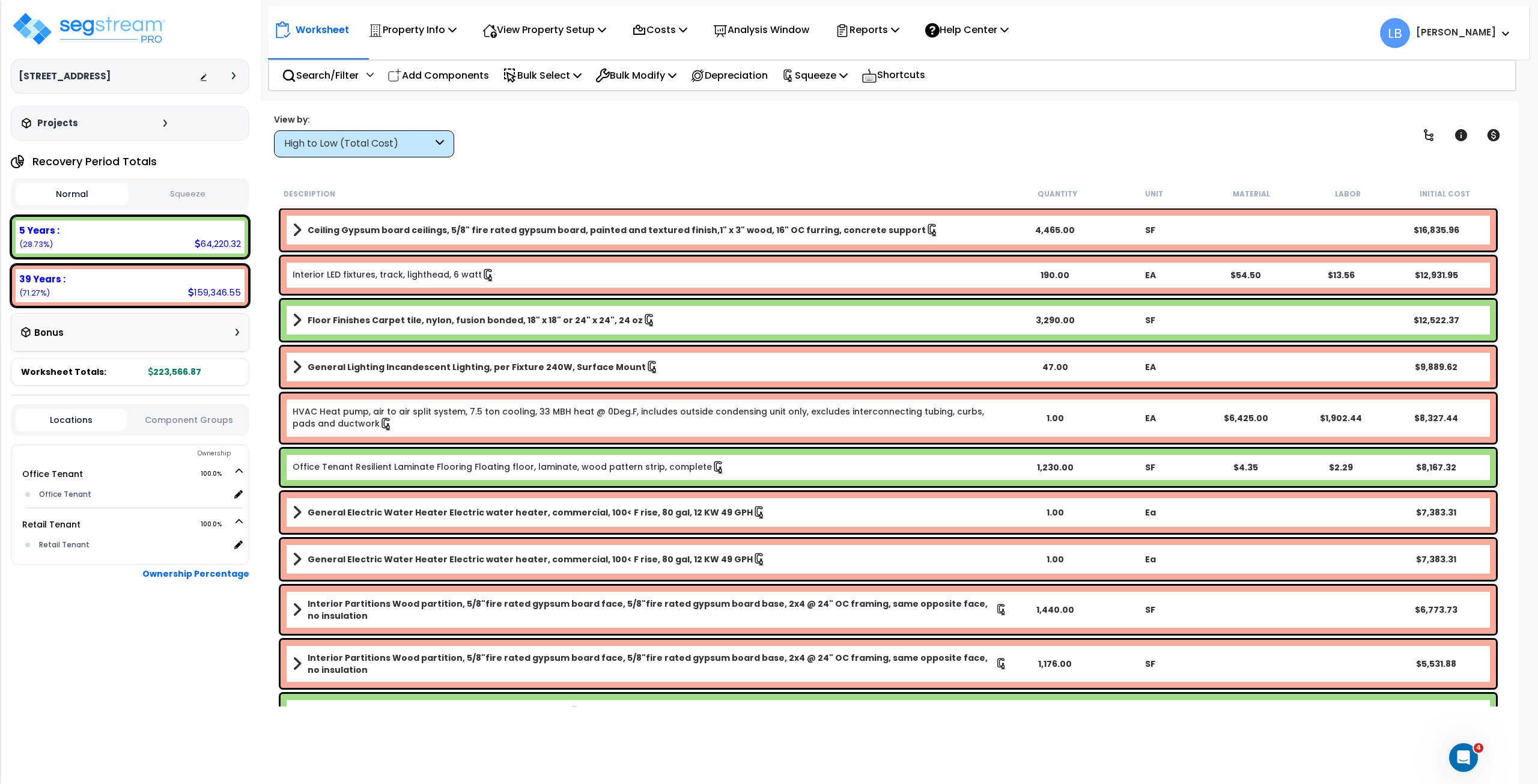
click at [189, 186] on button "Squeeze" at bounding box center [188, 194] width 113 height 21
click at [833, 80] on p "Squeeze" at bounding box center [814, 75] width 66 height 16
click at [835, 100] on link "Re-squeeze" at bounding box center [835, 102] width 119 height 24
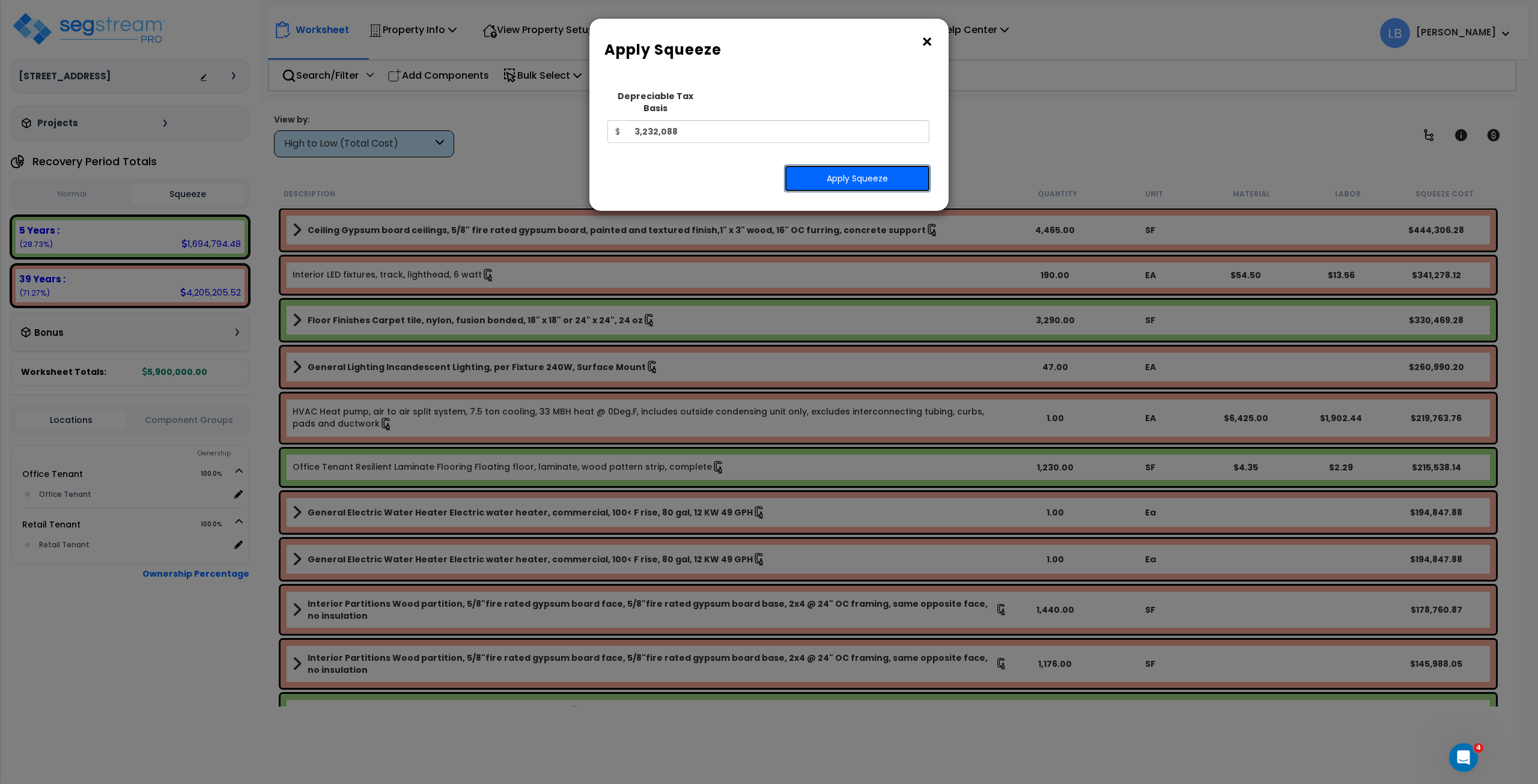
click at [803, 164] on button "Apply Squeeze" at bounding box center [857, 177] width 146 height 27
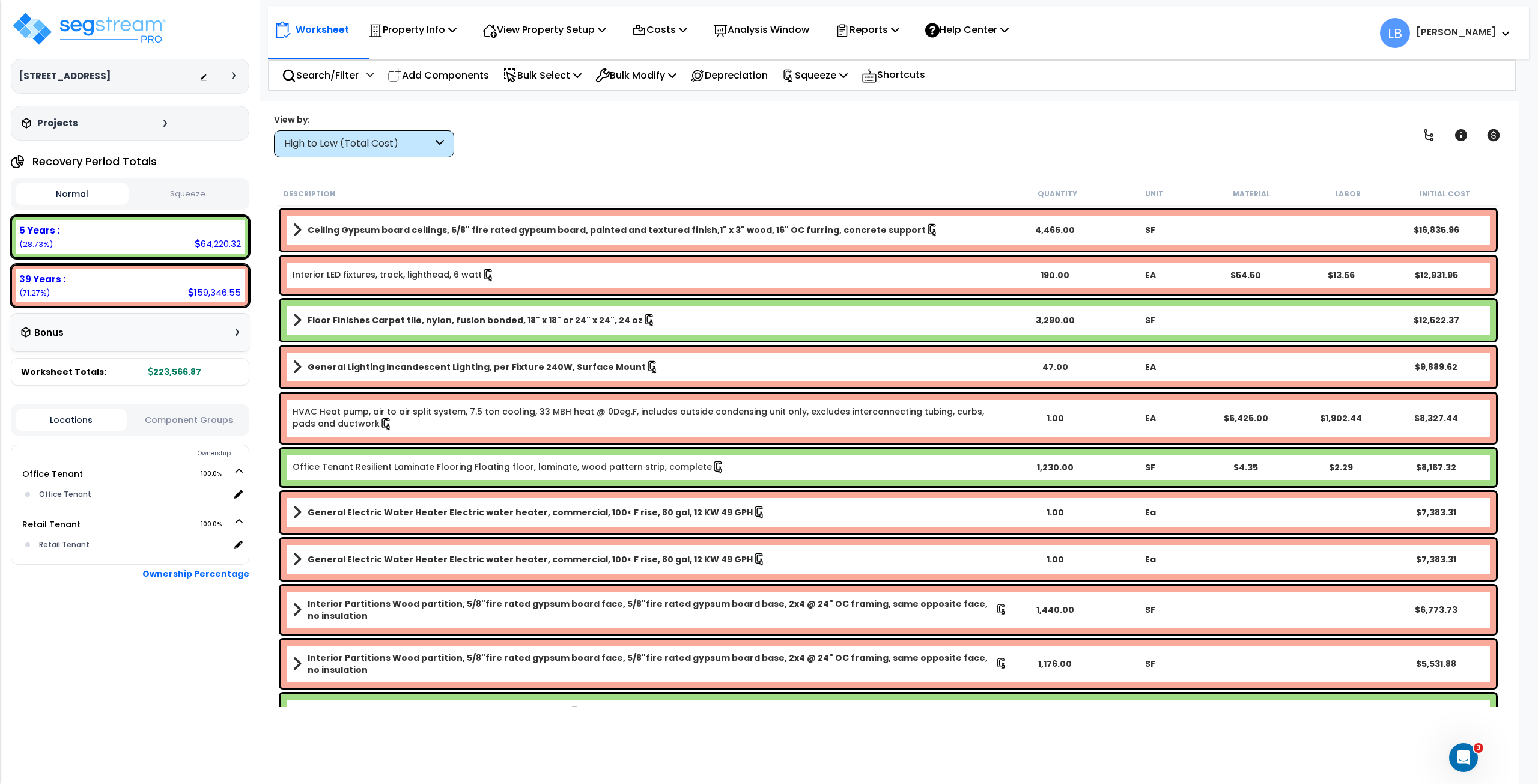
click at [186, 192] on button "Squeeze" at bounding box center [188, 194] width 113 height 21
click at [889, 24] on p "Reports" at bounding box center [867, 29] width 64 height 16
click at [883, 50] on link "Get Report" at bounding box center [889, 57] width 119 height 24
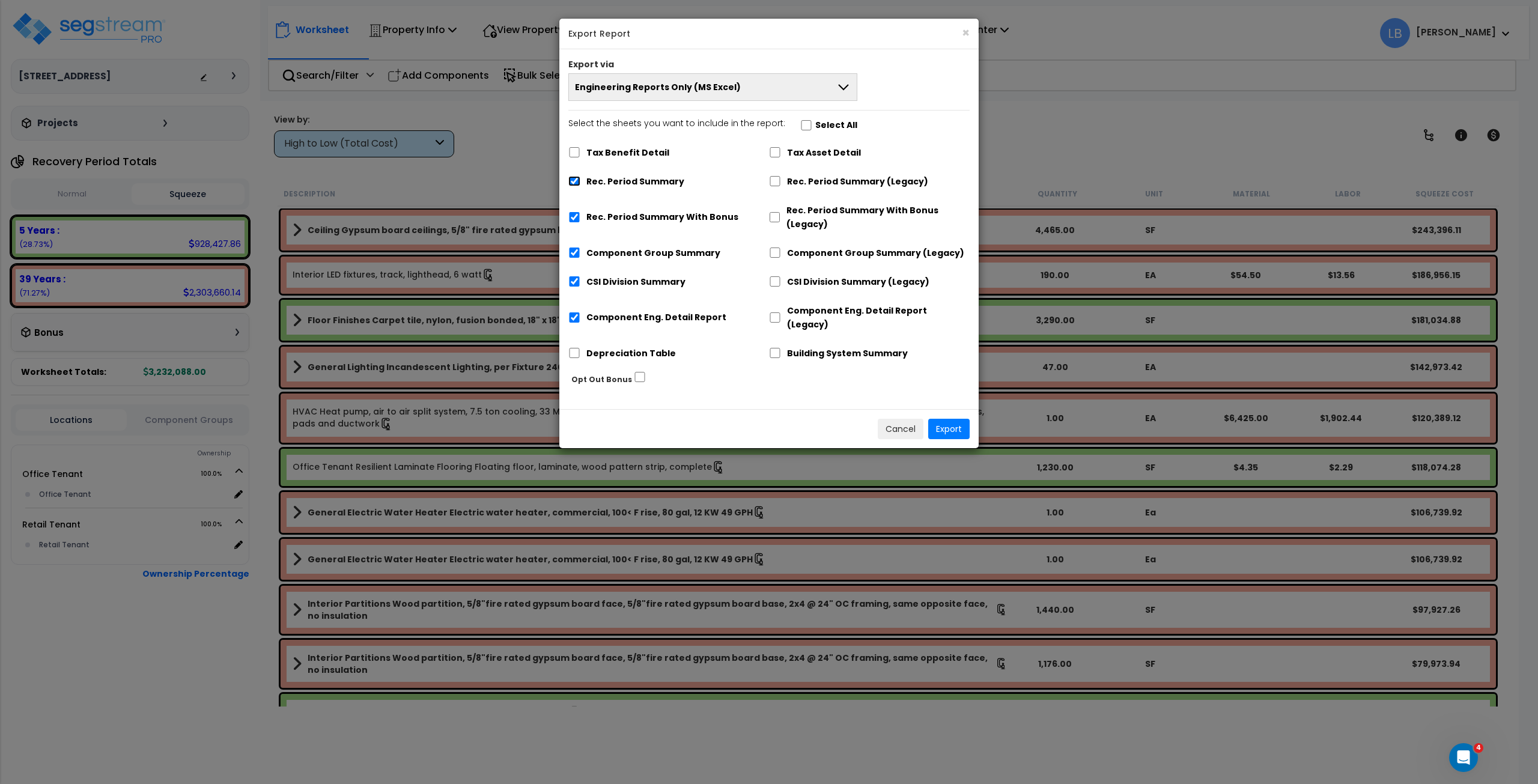
click at [573, 181] on input "Rec. Period Summary" at bounding box center [574, 181] width 12 height 10
checkbox input "false"
click at [575, 215] on input "Rec. Period Summary With Bonus" at bounding box center [574, 217] width 12 height 10
checkbox input "false"
click at [576, 250] on input "Component Group Summary" at bounding box center [574, 252] width 12 height 10
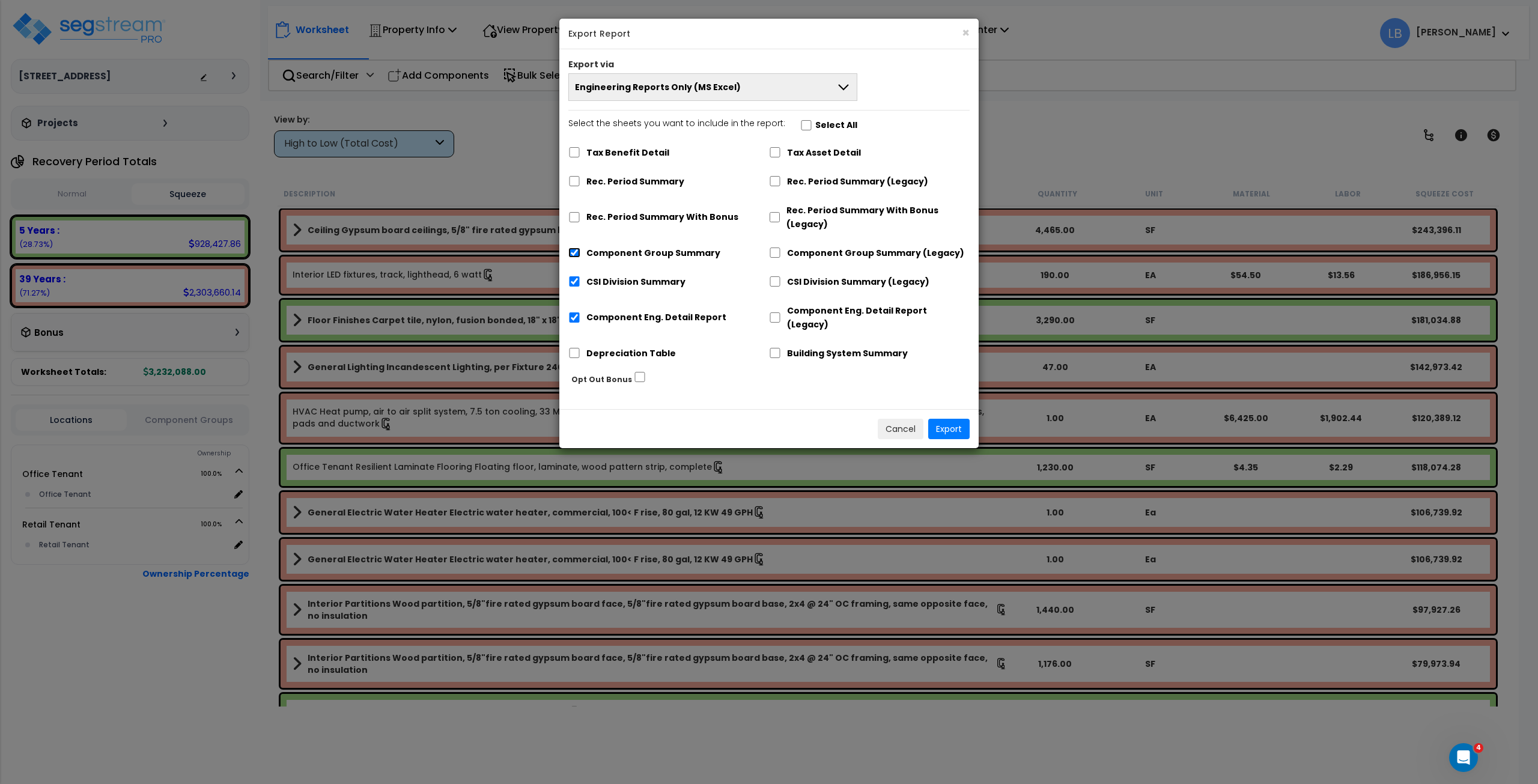
checkbox input "false"
click at [575, 278] on input "CSI Division Summary" at bounding box center [574, 281] width 12 height 10
checkbox input "false"
click at [575, 312] on input "Component Eng. Detail Report" at bounding box center [574, 317] width 12 height 10
checkbox input "false"
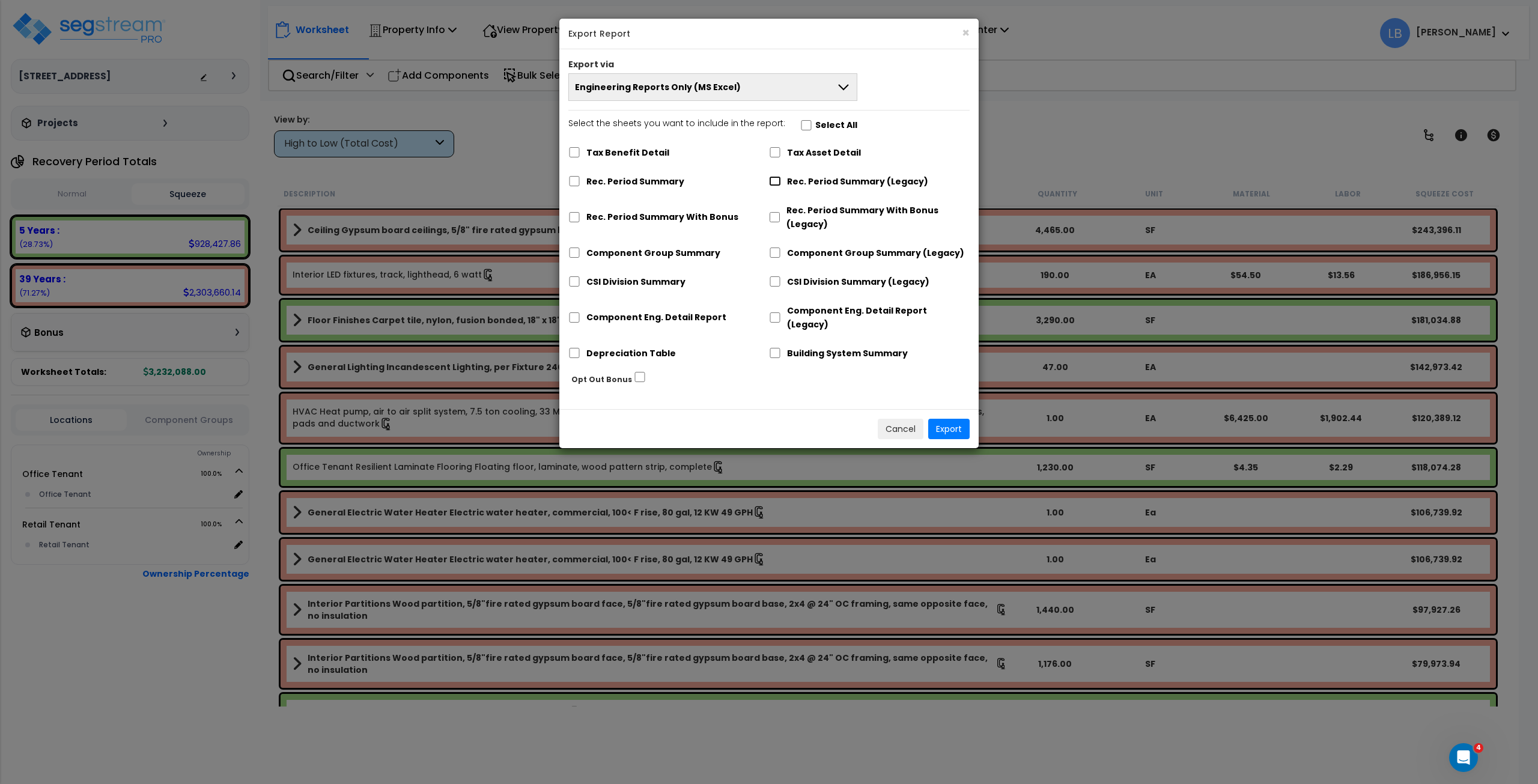
click at [775, 180] on input "Rec. Period Summary (Legacy)" at bounding box center [775, 181] width 12 height 10
checkbox input "true"
click at [775, 252] on input "Component Group Summary (Legacy)" at bounding box center [775, 252] width 12 height 10
checkbox input "true"
click at [774, 282] on input "CSI Division Summary (Legacy)" at bounding box center [775, 281] width 12 height 10
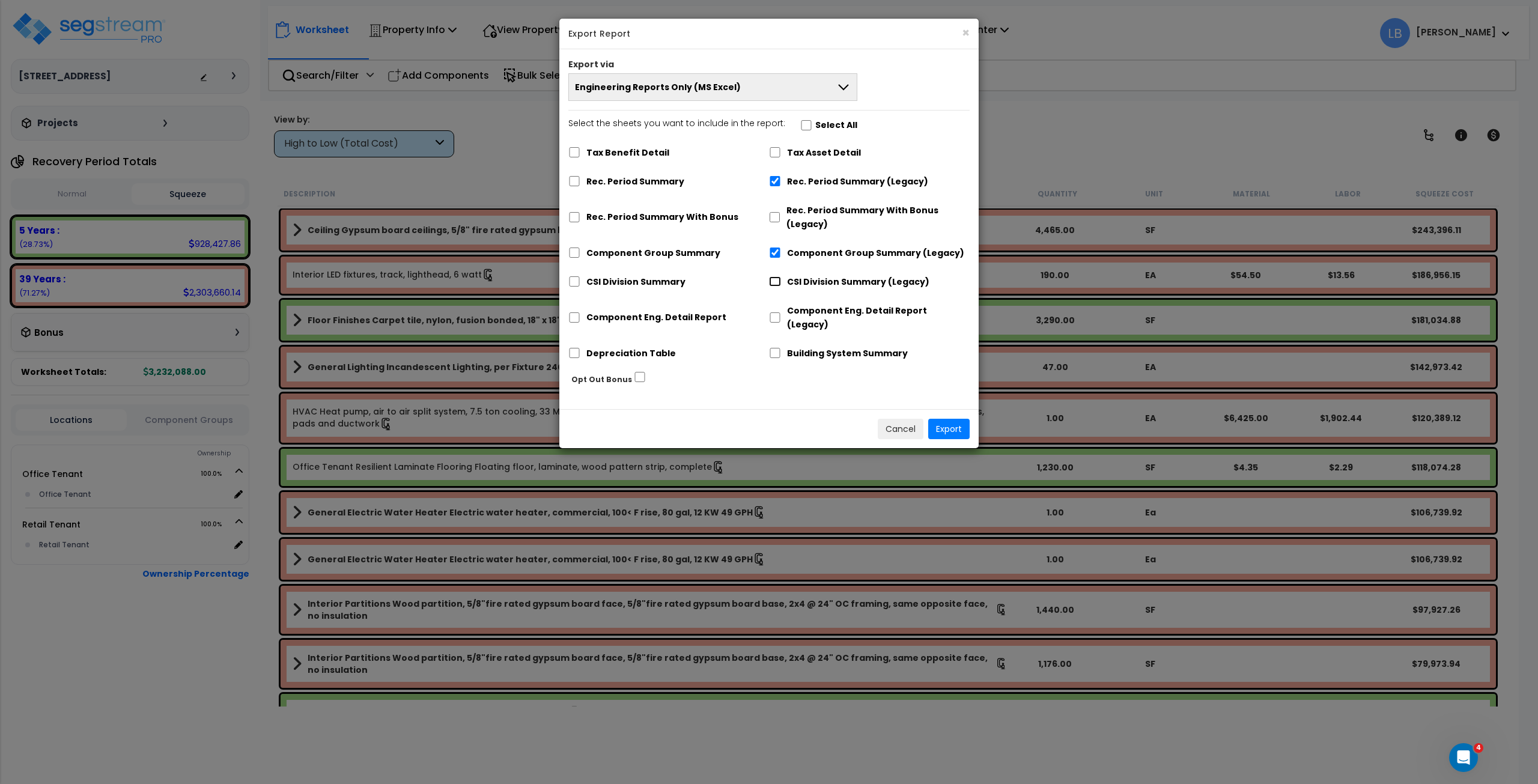
checkbox input "true"
click at [776, 312] on input "Component Eng. Detail Report (Legacy)" at bounding box center [775, 317] width 12 height 10
checkbox input "true"
click at [945, 419] on button "Export" at bounding box center [949, 429] width 42 height 21
